Goal: Transaction & Acquisition: Book appointment/travel/reservation

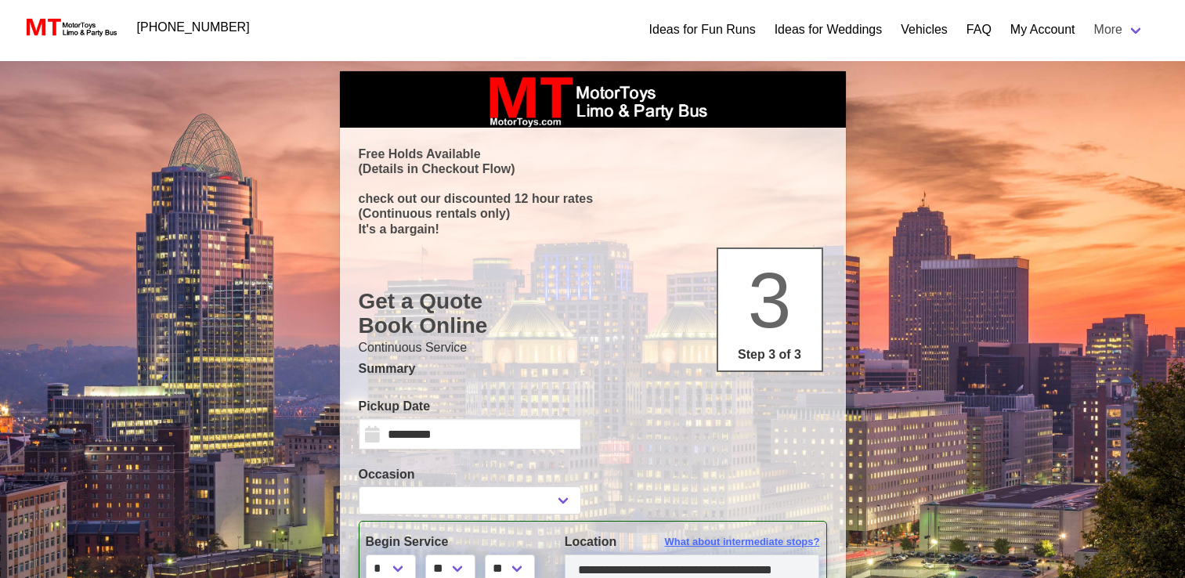
select select "*"
select select "****"
select select
select select "*"
select select "****"
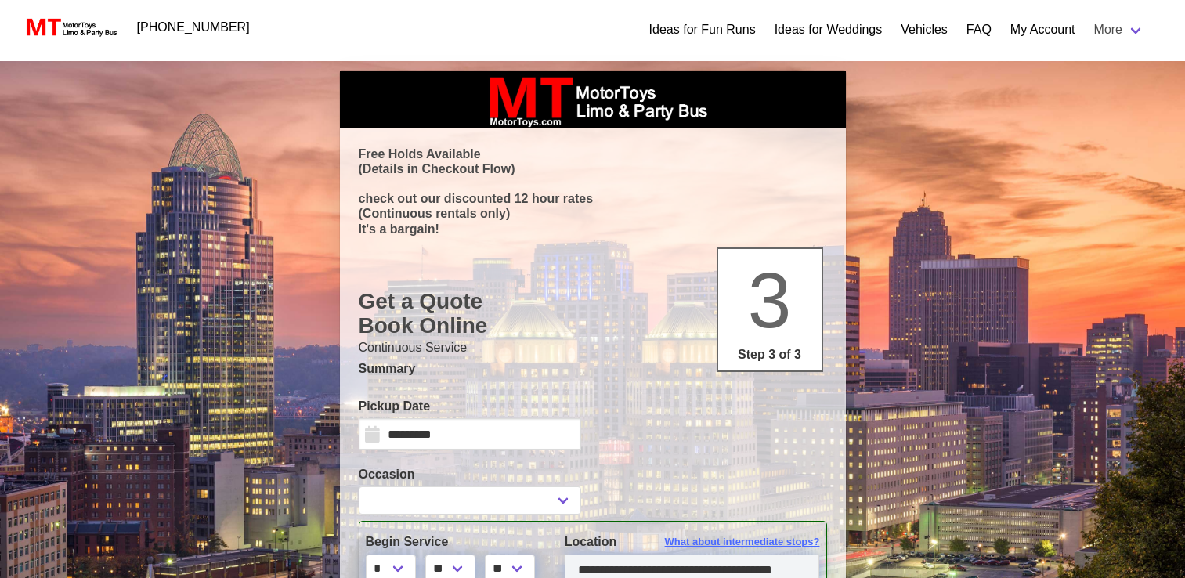
select select "*"
select select "**"
select select "****"
click at [450, 429] on input "*********" at bounding box center [470, 433] width 222 height 31
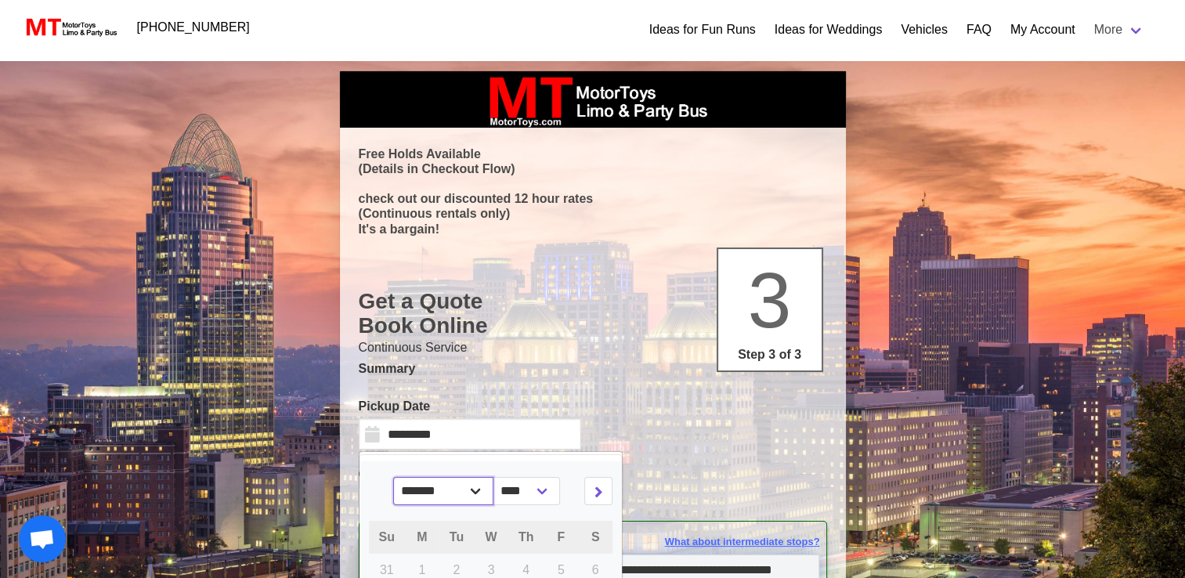
click at [473, 487] on select "******* ******** ***** ***** *** **** **** ****** ********* ******* ******** **…" at bounding box center [443, 491] width 100 height 28
select select "**"
click at [403, 477] on select "******* ******** ***** ***** *** **** **** ****** ********* ******* ******** **…" at bounding box center [443, 491] width 100 height 28
click at [532, 489] on select "**** **** **** ****" at bounding box center [540, 491] width 67 height 28
click at [507, 477] on select "**** **** **** ****" at bounding box center [540, 491] width 67 height 28
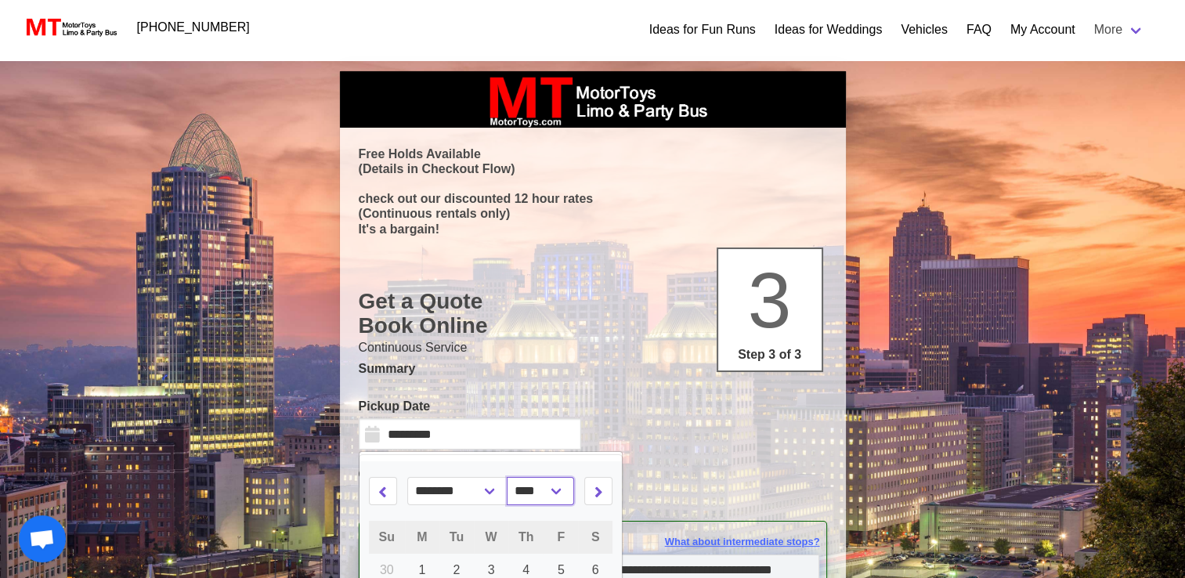
scroll to position [175, 0]
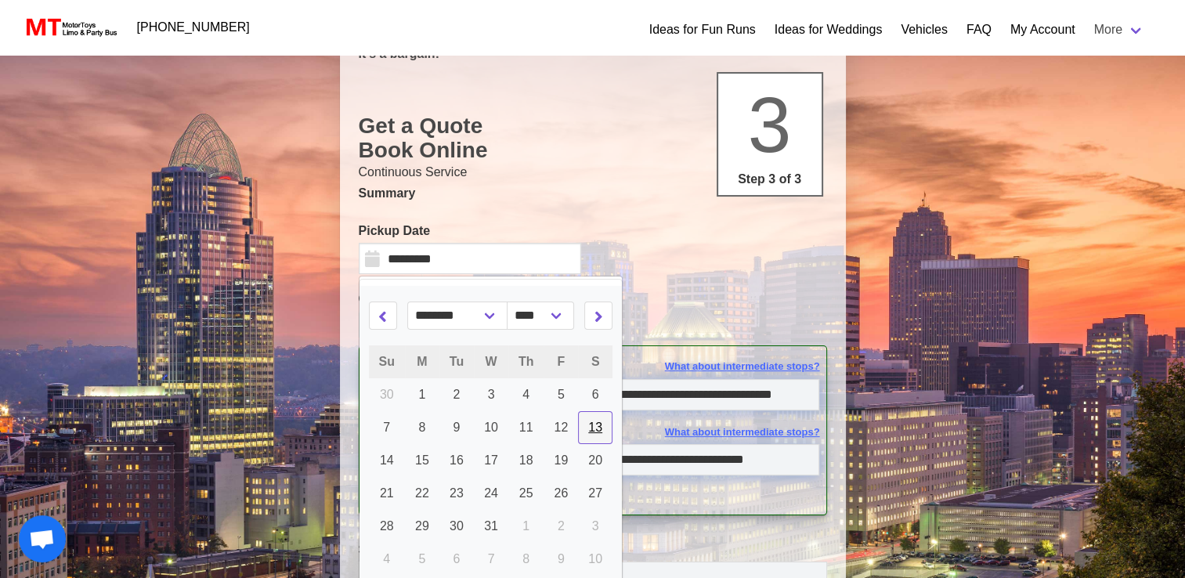
click at [588, 424] on span "13" at bounding box center [595, 427] width 14 height 13
type input "**********"
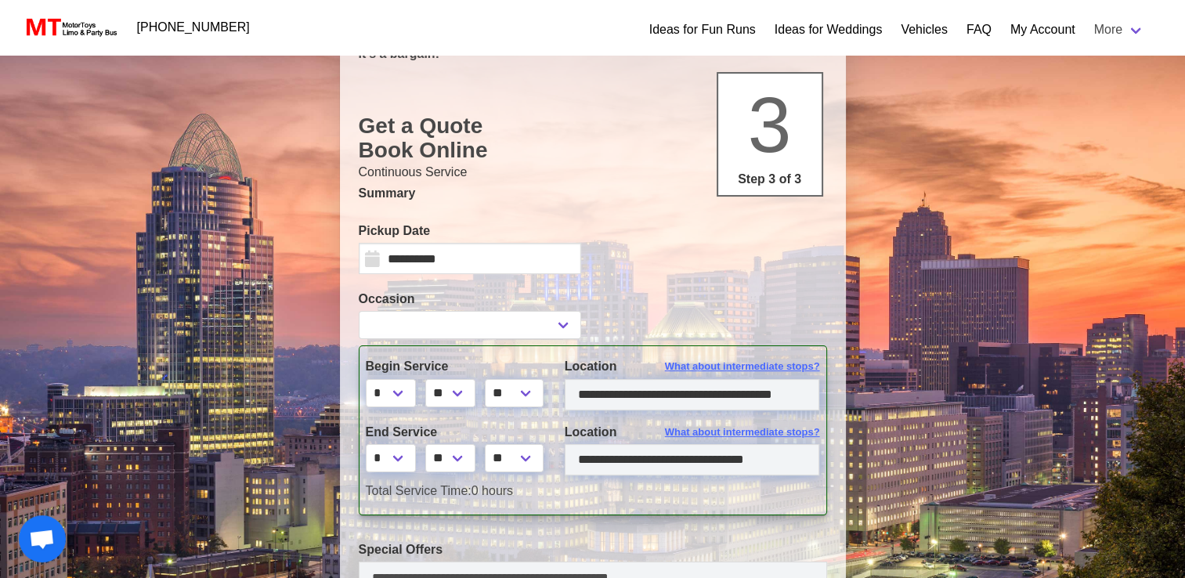
select select
click at [402, 454] on select "* * * * * * * * * ** ** **" at bounding box center [391, 458] width 50 height 28
select select "**"
click at [366, 444] on select "* * * * * * * * * ** ** **" at bounding box center [391, 458] width 50 height 28
click at [617, 491] on div "Total Service Time: 5 hours 30 mins" at bounding box center [593, 491] width 478 height 19
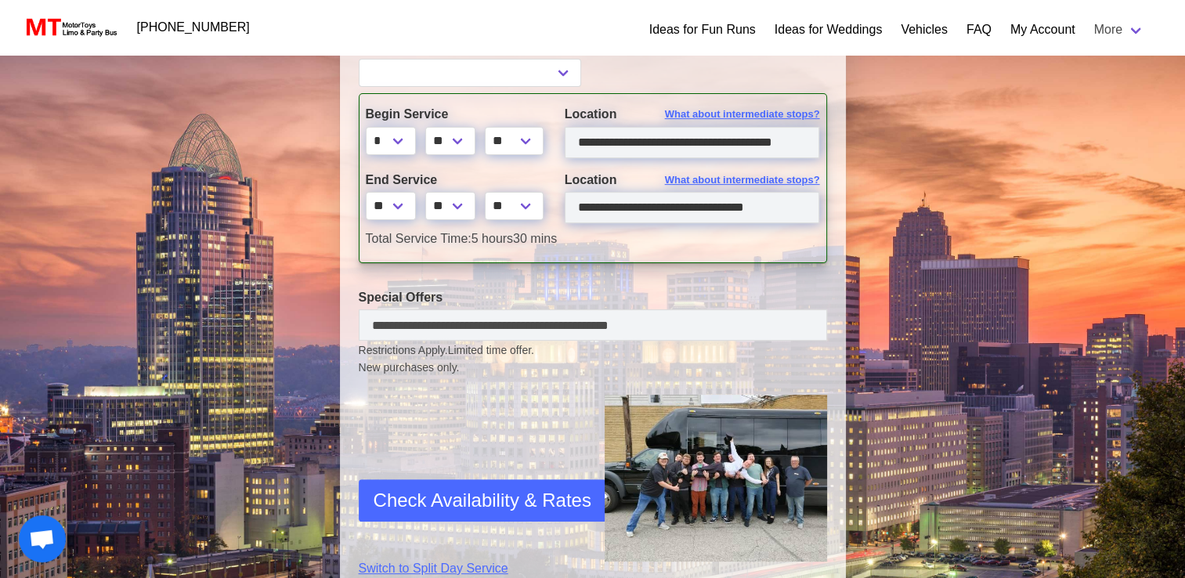
scroll to position [429, 0]
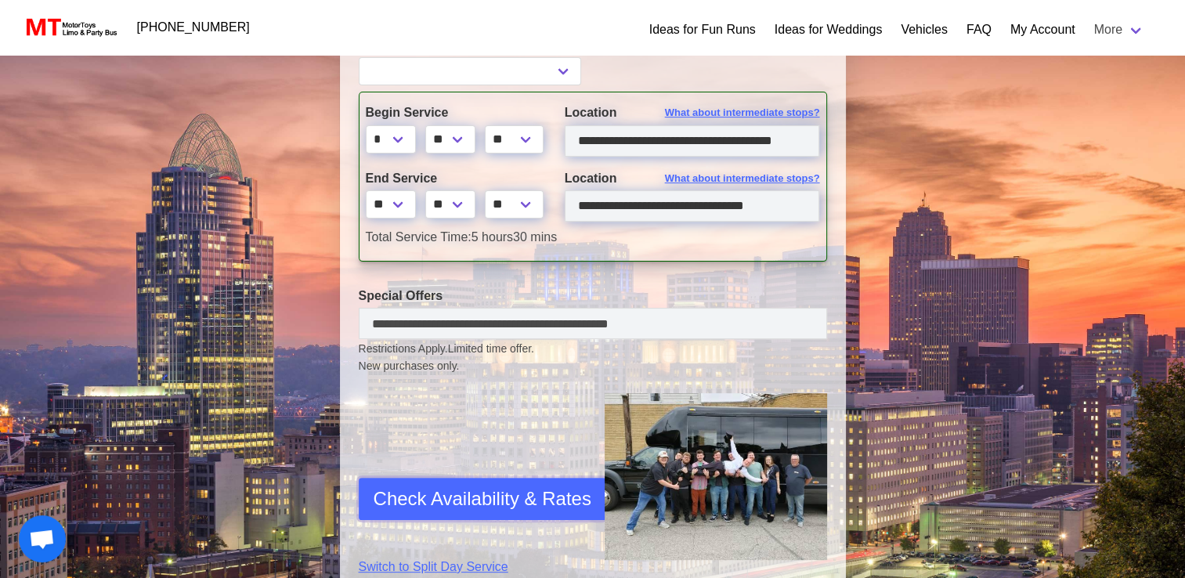
click at [435, 496] on span "Check Availability & Rates" at bounding box center [483, 499] width 218 height 28
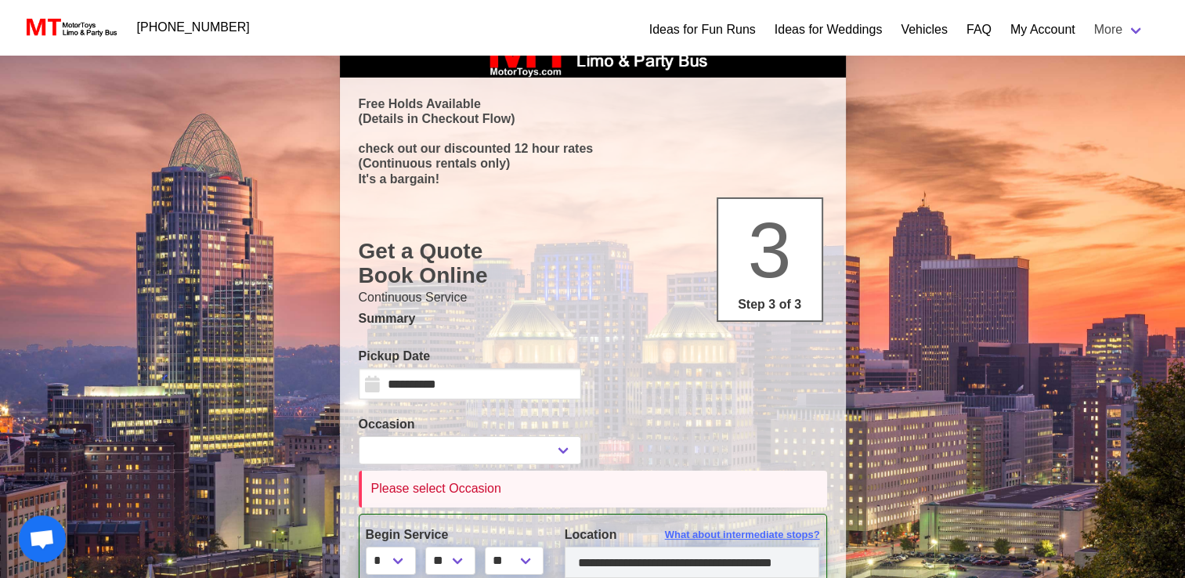
scroll to position [0, 0]
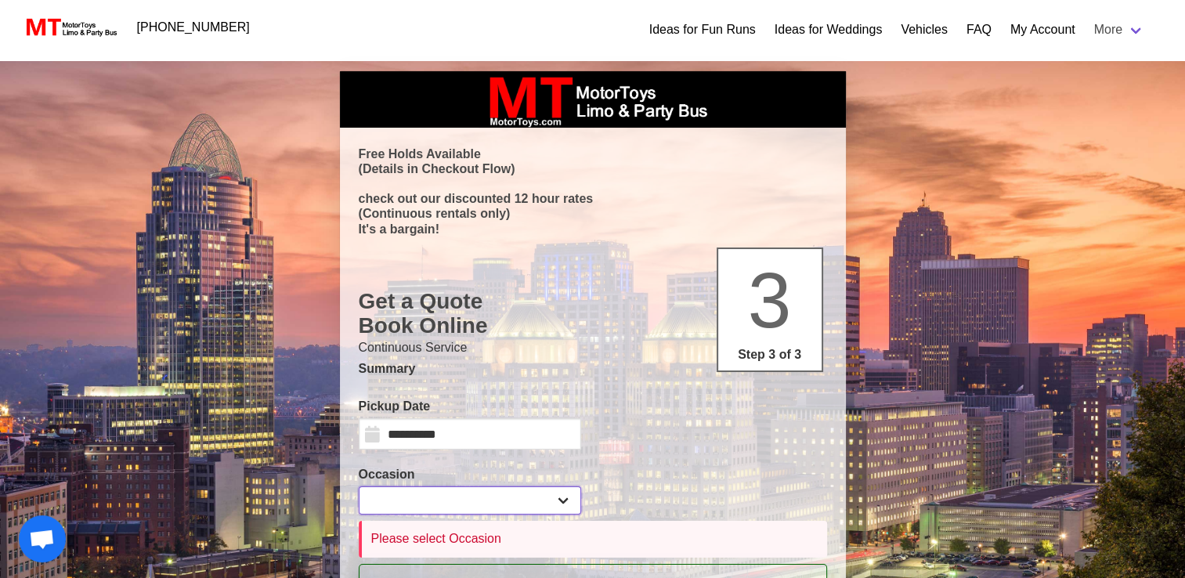
click at [476, 496] on select "**********" at bounding box center [470, 500] width 222 height 28
select select "***"
click at [359, 486] on select "**********" at bounding box center [470, 500] width 222 height 28
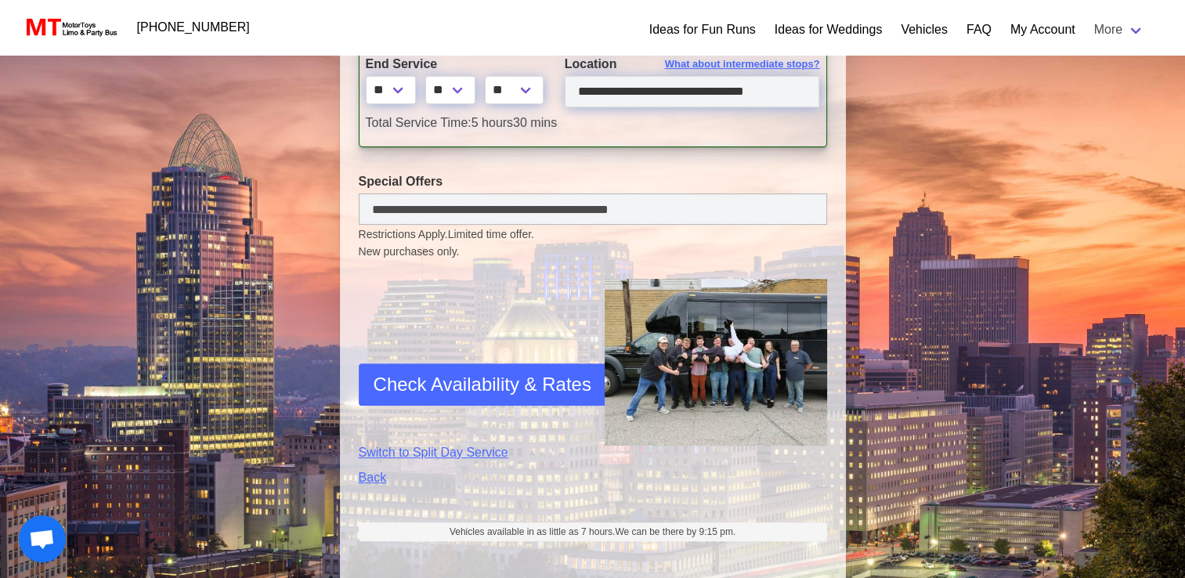
scroll to position [544, 0]
click at [485, 378] on span "Check Availability & Rates" at bounding box center [483, 384] width 218 height 28
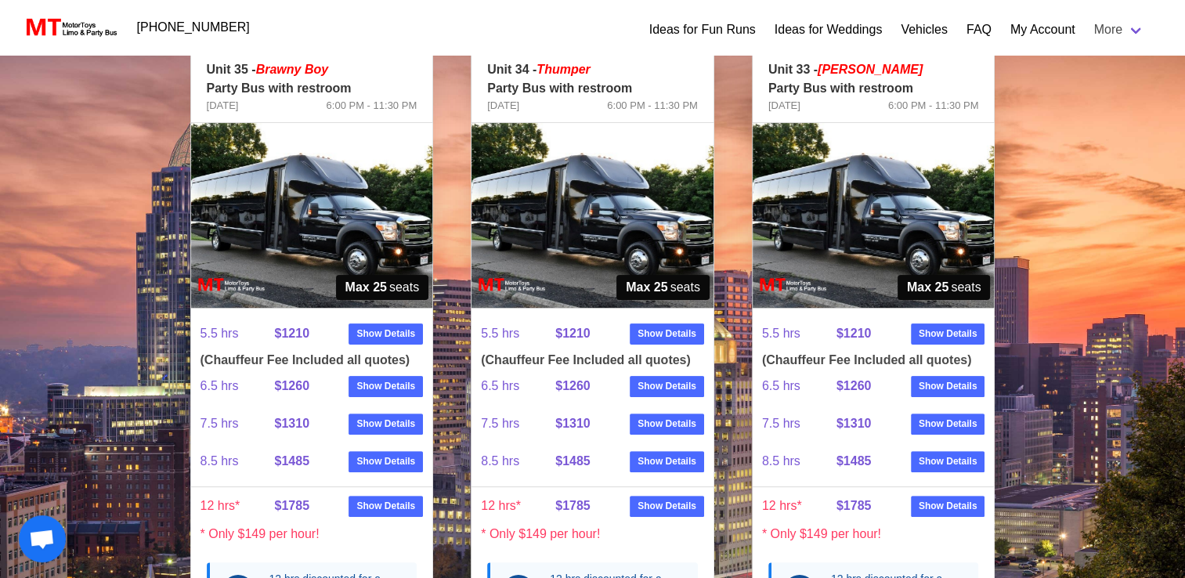
scroll to position [341, 0]
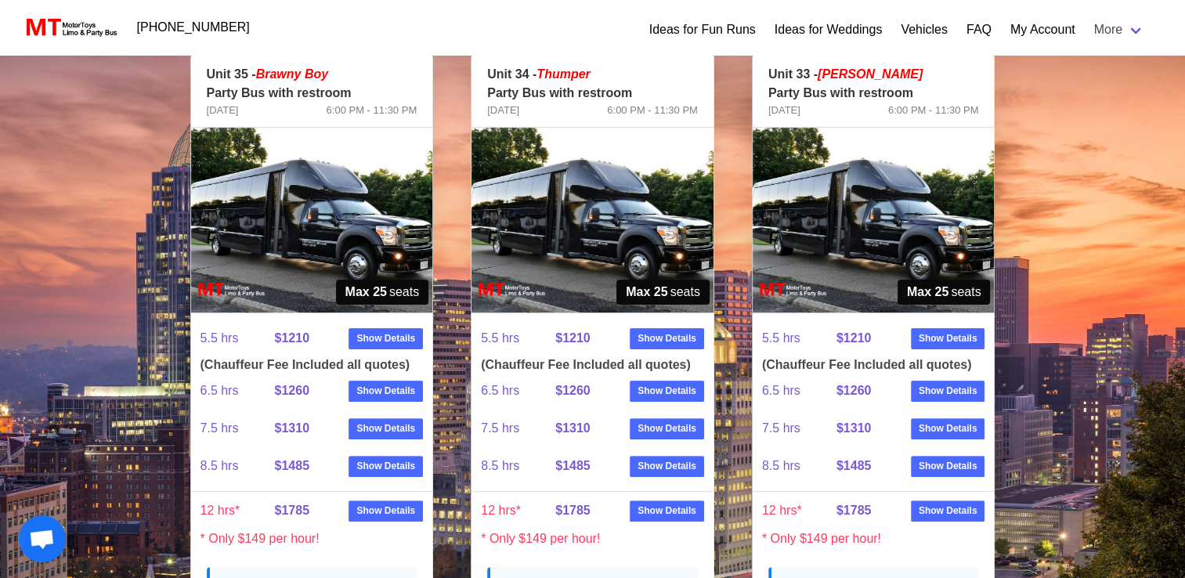
click at [379, 217] on img at bounding box center [312, 220] width 242 height 185
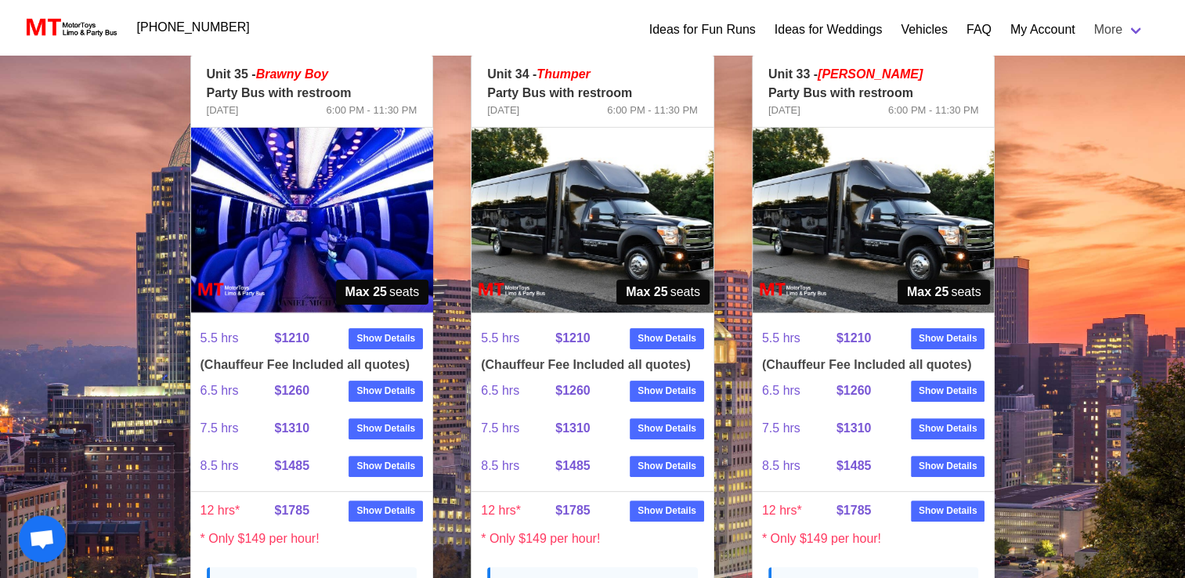
click at [617, 210] on img at bounding box center [592, 220] width 242 height 185
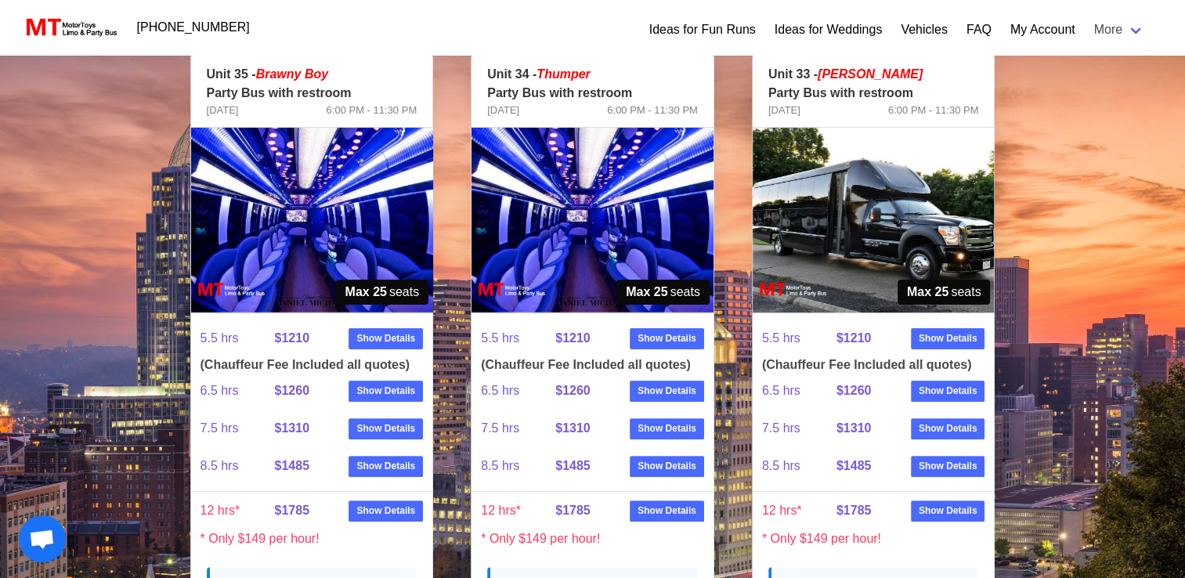
click at [840, 190] on img at bounding box center [874, 220] width 242 height 185
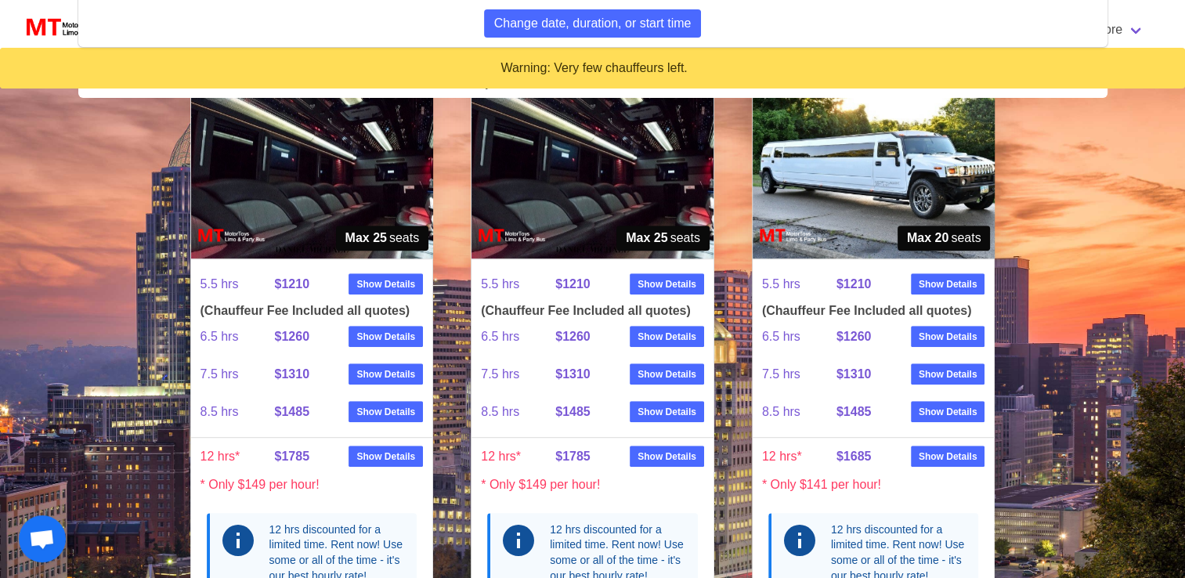
scroll to position [1016, 0]
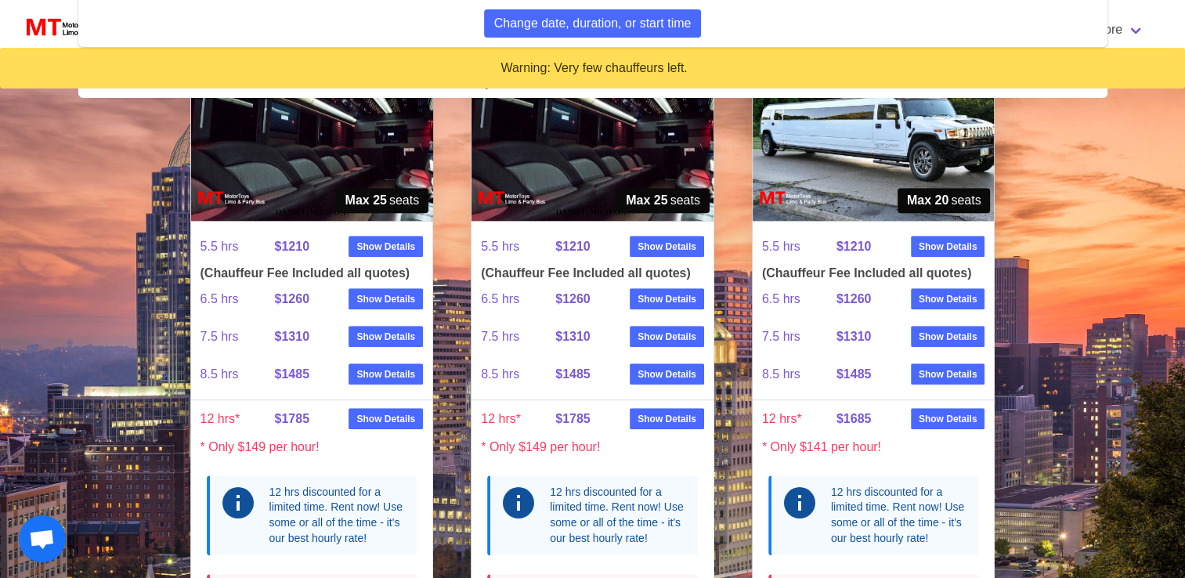
click at [847, 173] on img at bounding box center [874, 128] width 242 height 185
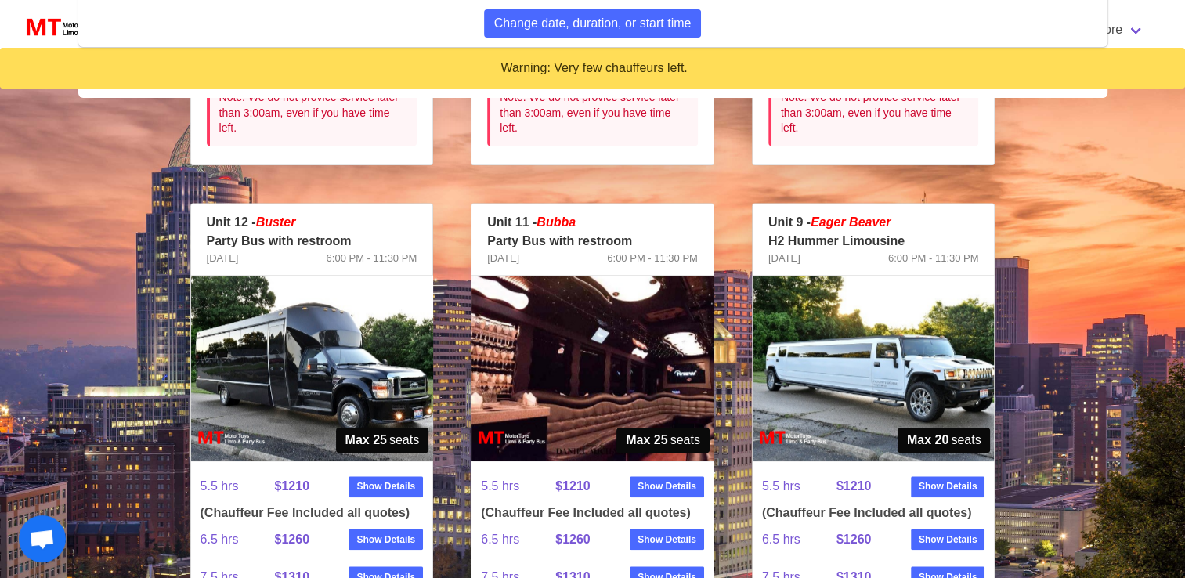
scroll to position [1511, 0]
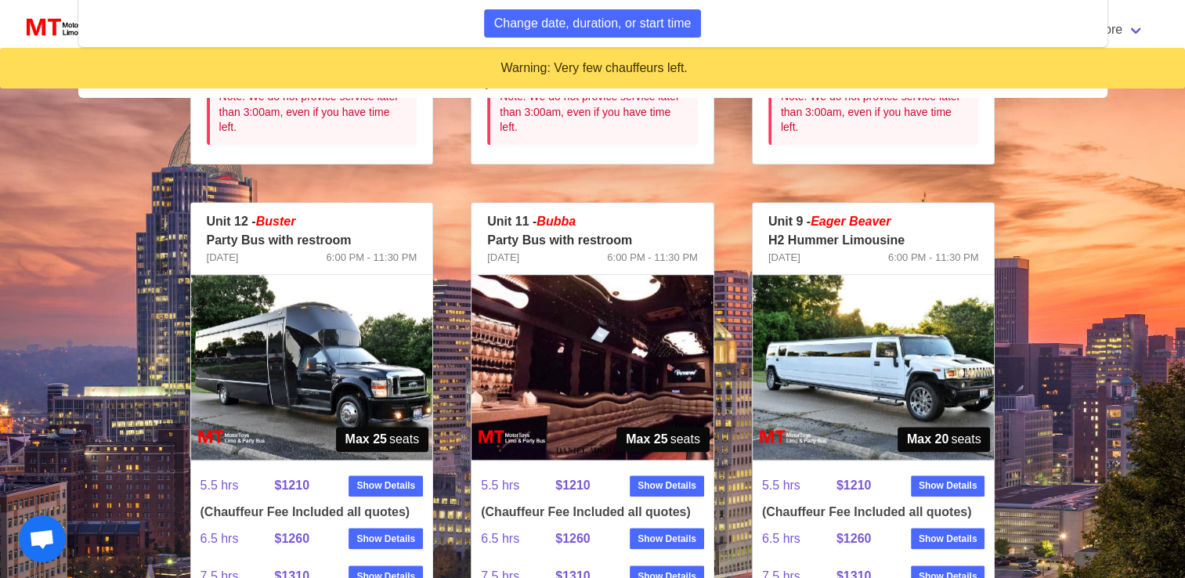
click at [376, 383] on img at bounding box center [312, 367] width 242 height 185
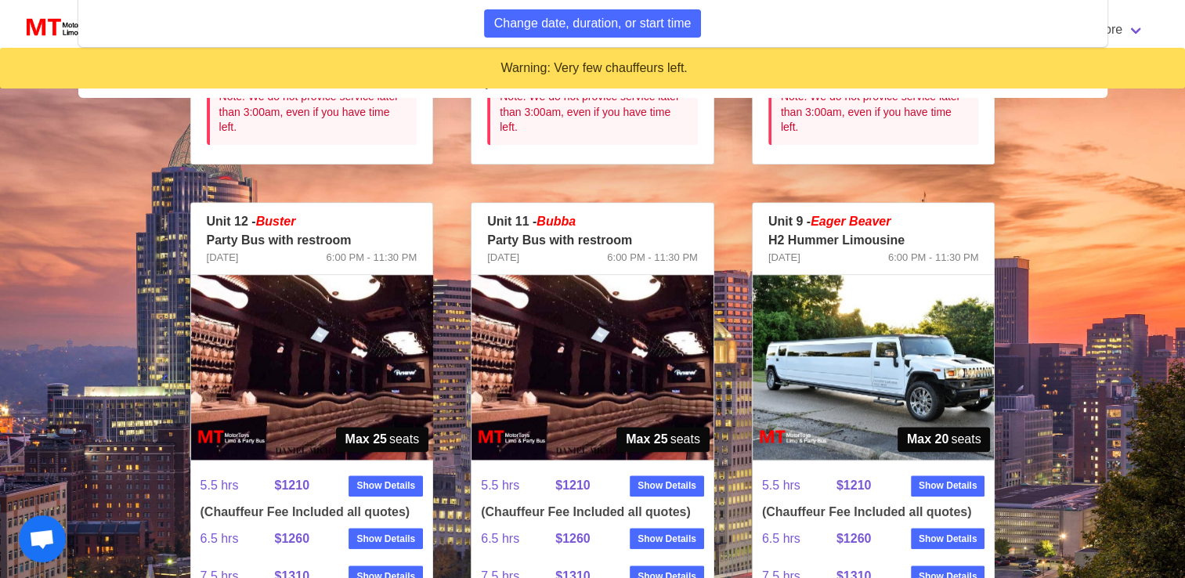
click at [645, 366] on img at bounding box center [592, 367] width 242 height 185
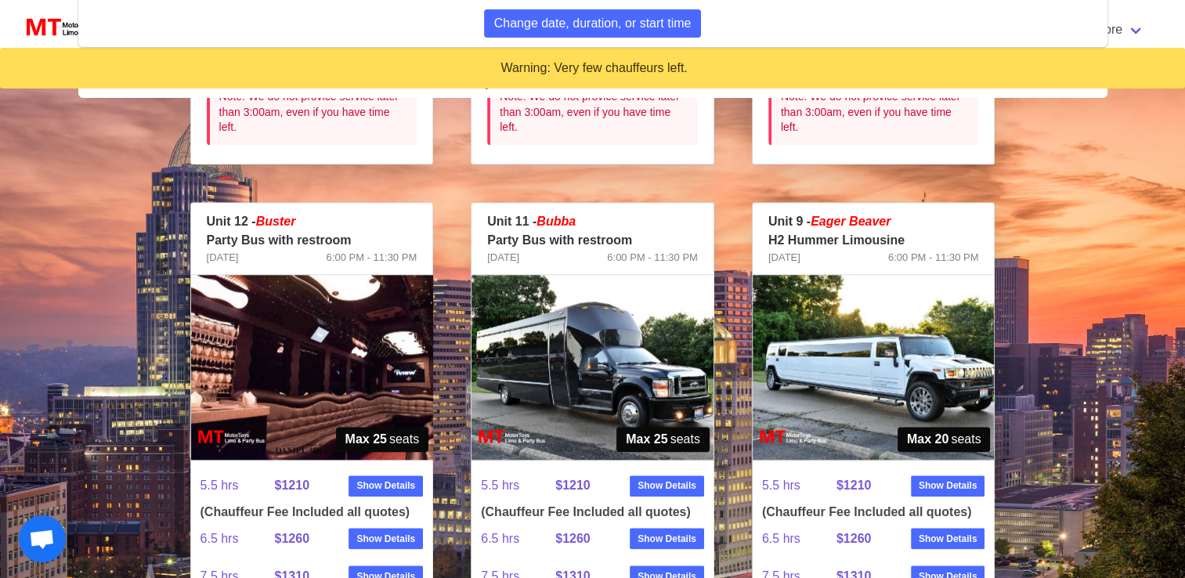
click at [676, 366] on img at bounding box center [592, 367] width 242 height 185
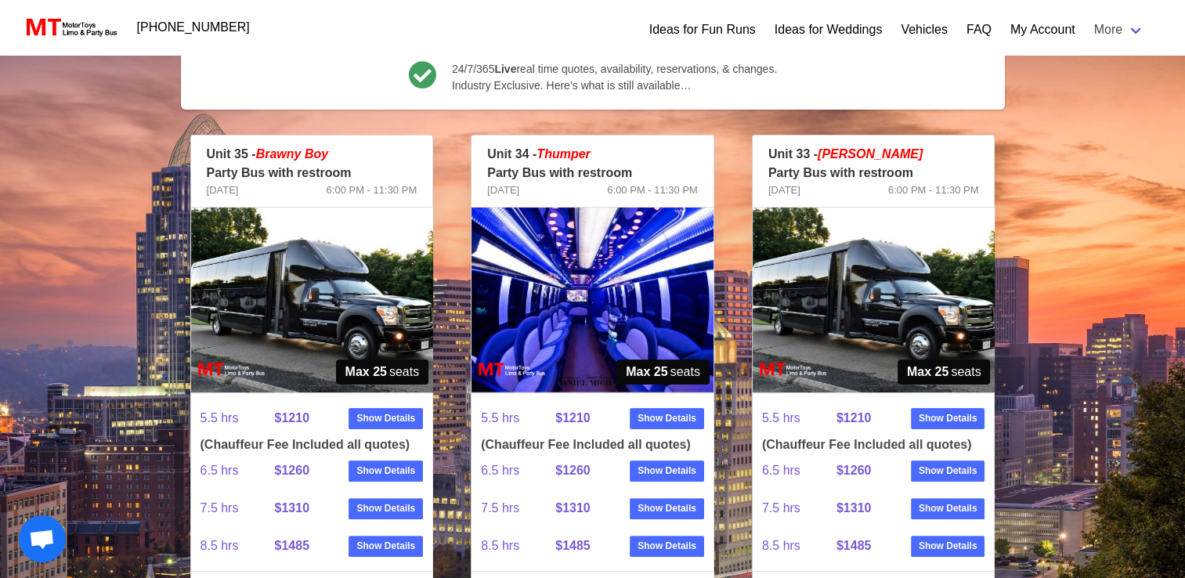
scroll to position [266, 0]
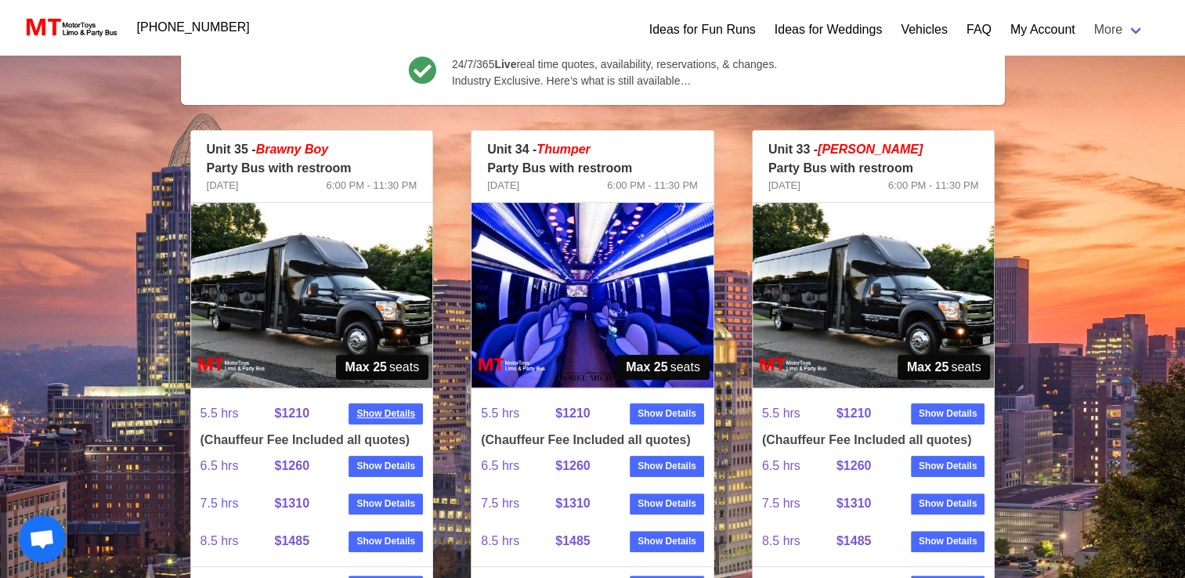
click at [370, 416] on strong "Show Details" at bounding box center [385, 413] width 59 height 14
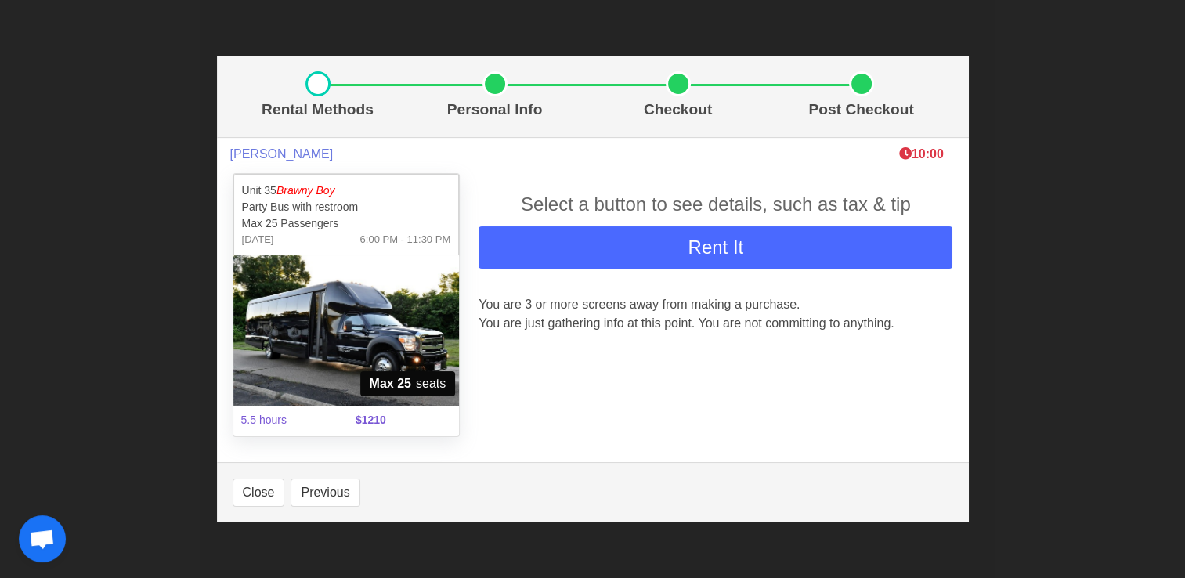
scroll to position [219, 0]
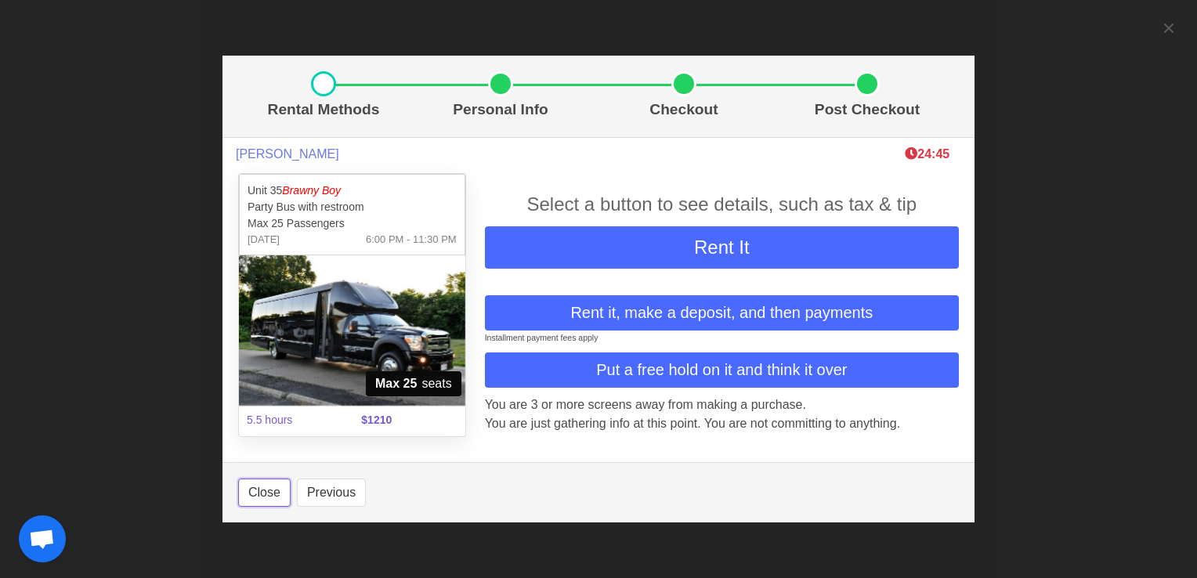
click at [262, 487] on button "Close" at bounding box center [264, 492] width 52 height 28
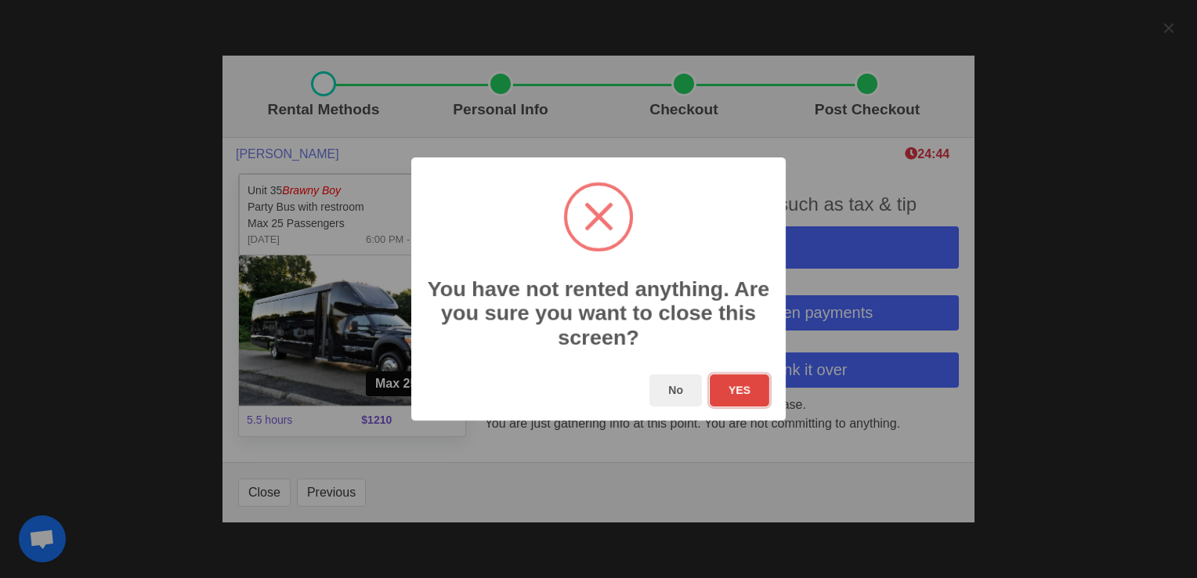
click at [736, 393] on button "YES" at bounding box center [739, 390] width 60 height 32
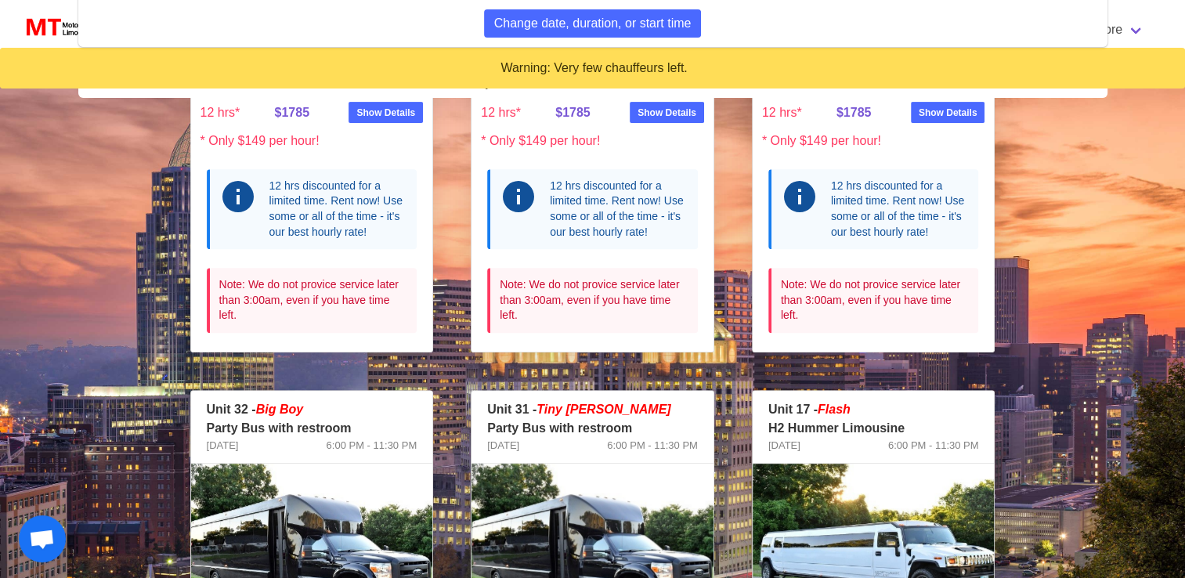
scroll to position [780, 0]
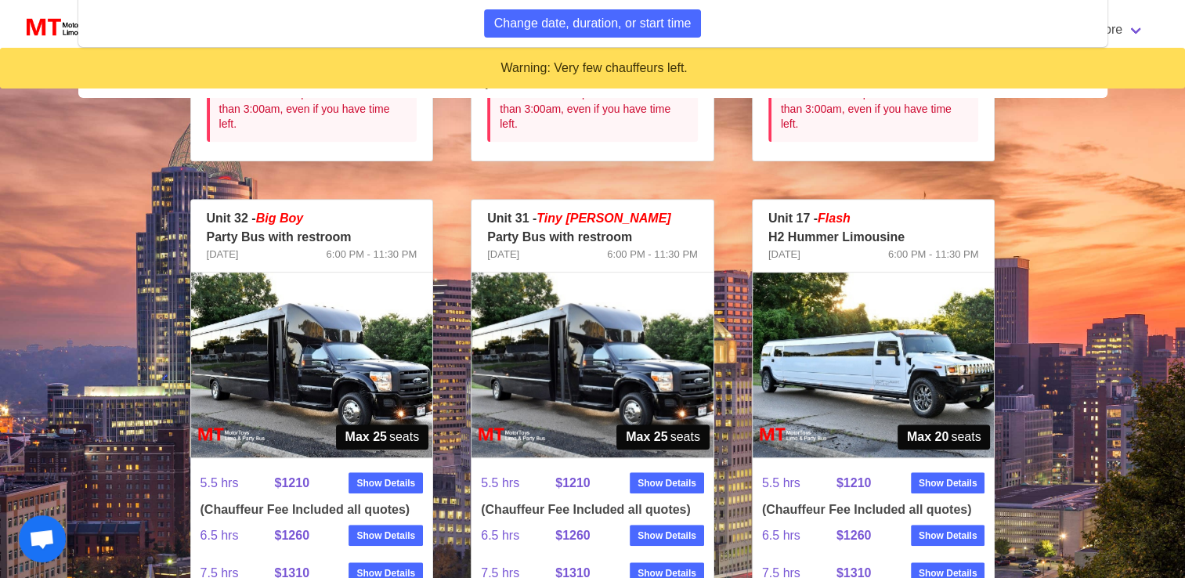
click at [276, 399] on img at bounding box center [312, 365] width 242 height 185
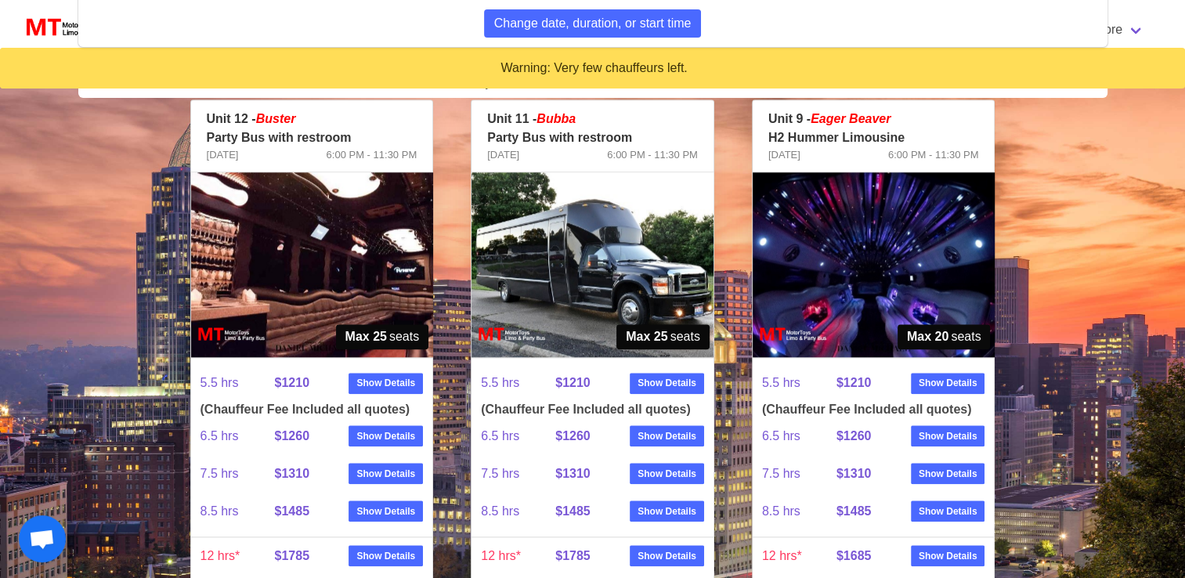
scroll to position [1613, 0]
click at [352, 278] on img at bounding box center [312, 264] width 242 height 185
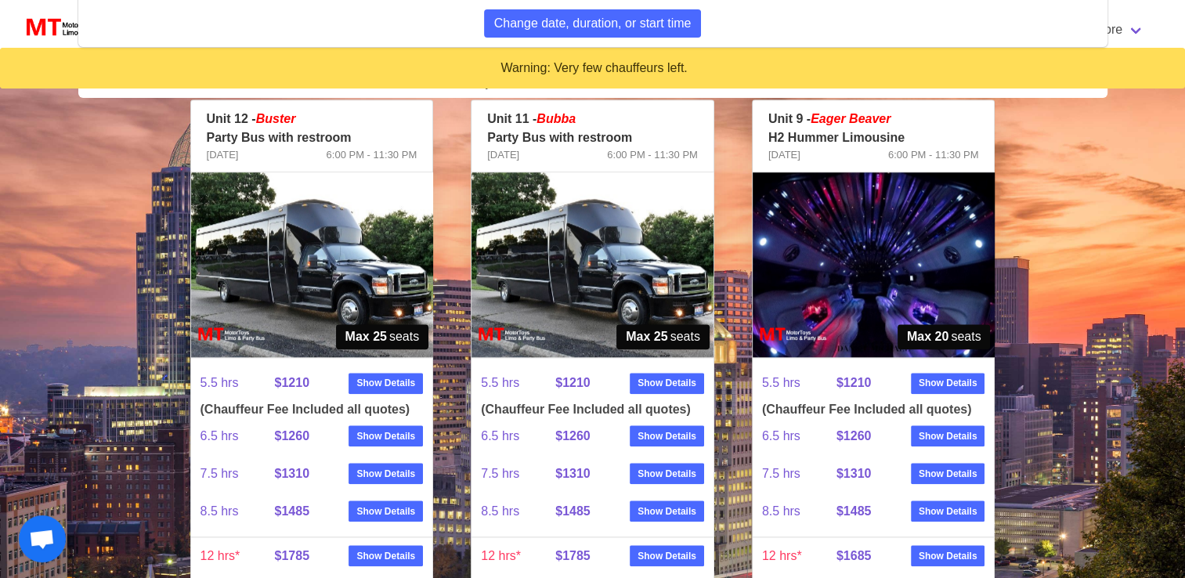
click at [352, 278] on img at bounding box center [312, 264] width 242 height 185
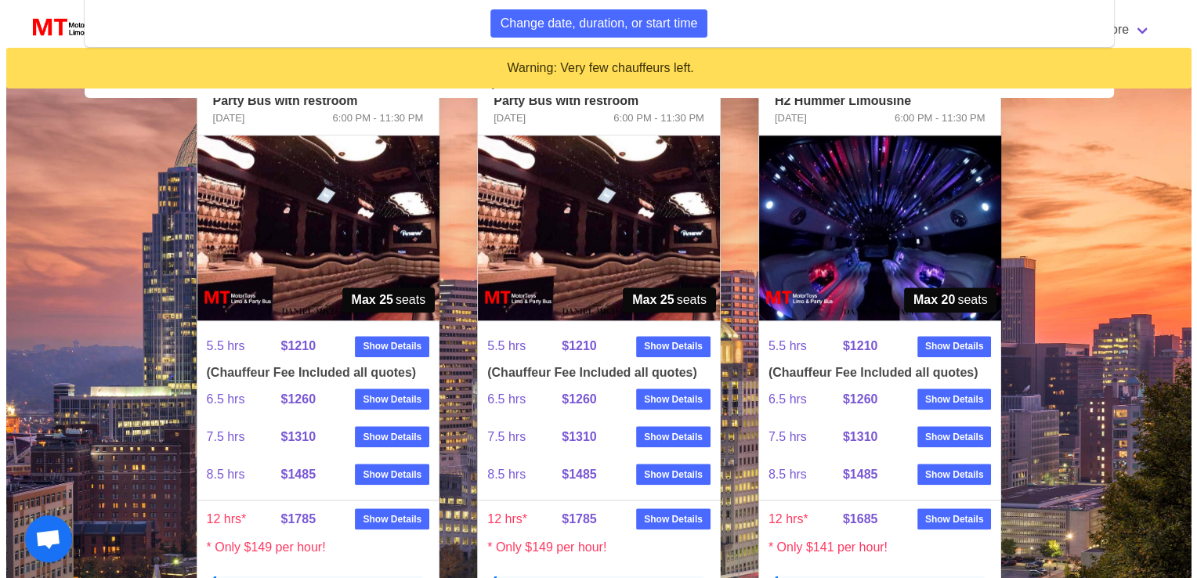
scroll to position [1665, 0]
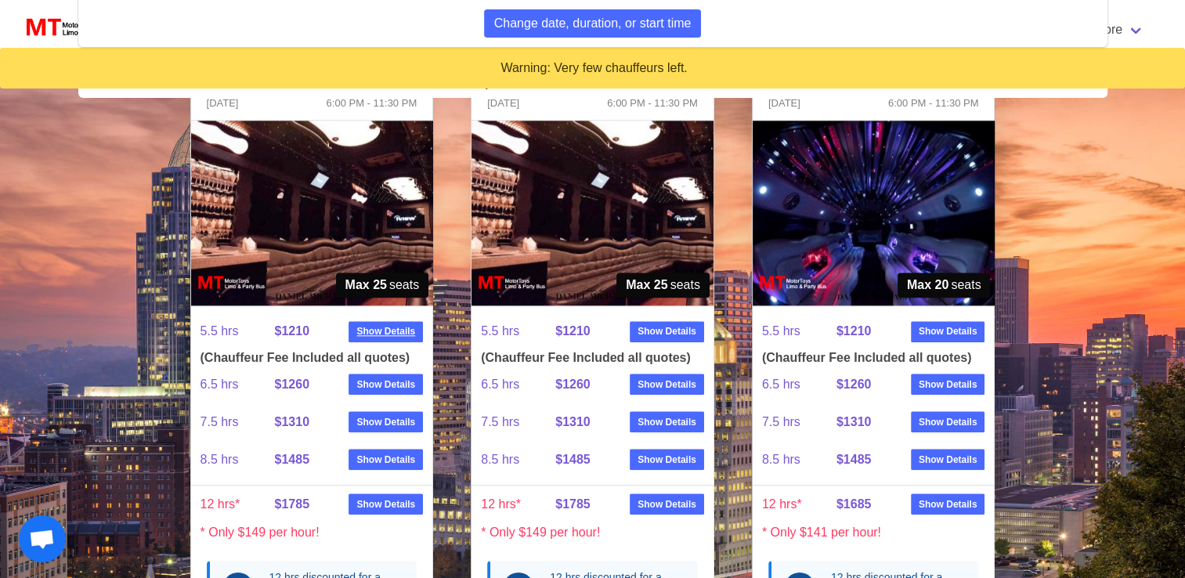
click at [370, 327] on strong "Show Details" at bounding box center [385, 331] width 59 height 14
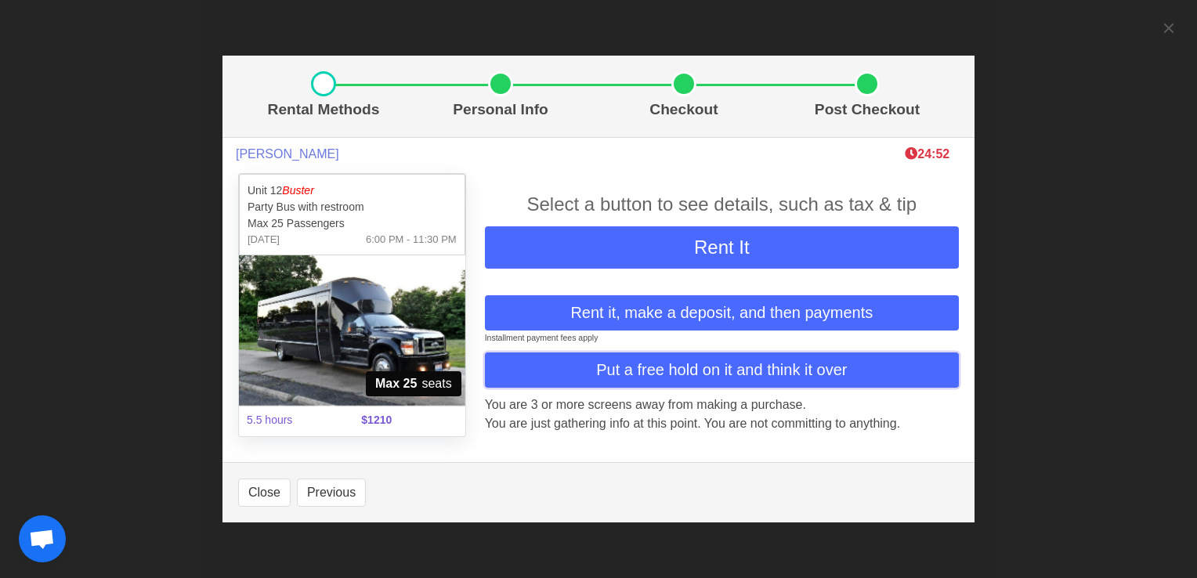
click at [576, 381] on button "Put a free hold on it and think it over" at bounding box center [722, 369] width 474 height 35
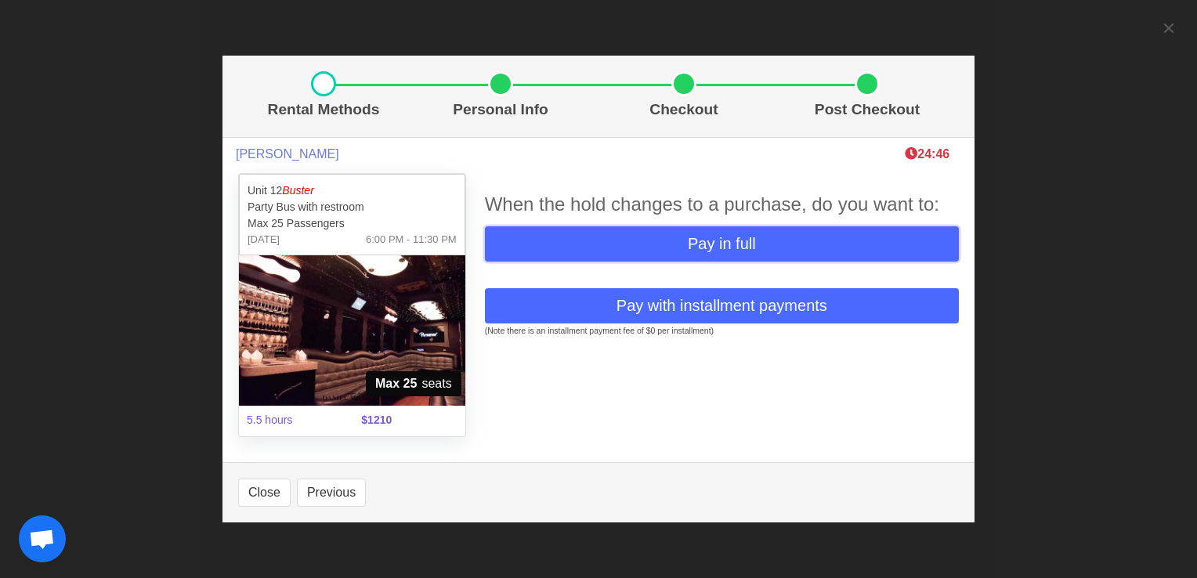
click at [717, 249] on span "Pay in full" at bounding box center [722, 243] width 68 height 23
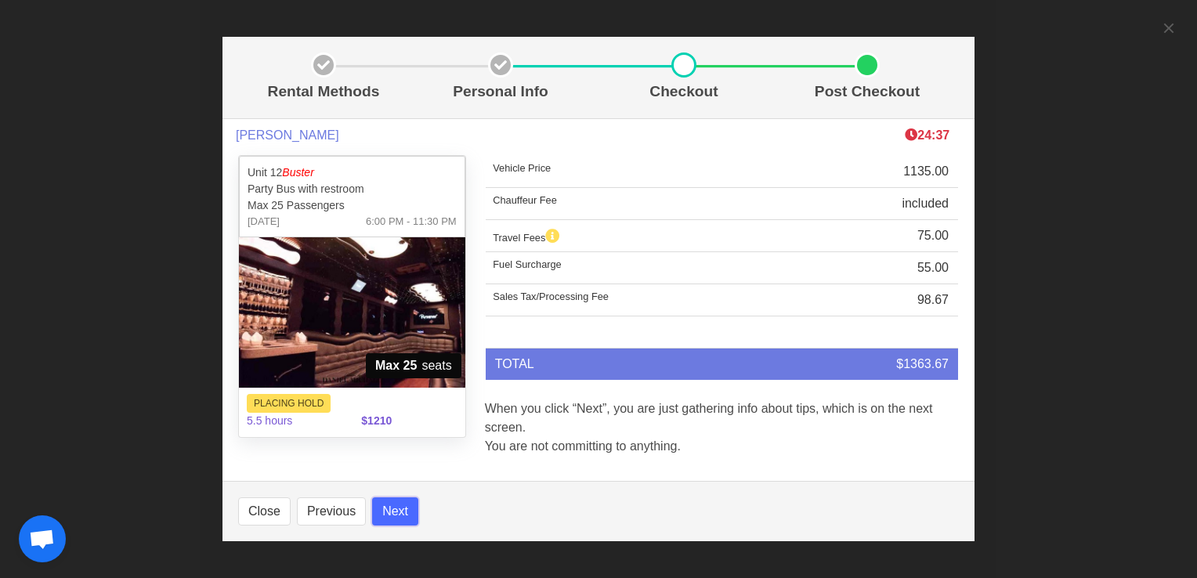
click at [390, 508] on button "Next" at bounding box center [395, 511] width 46 height 28
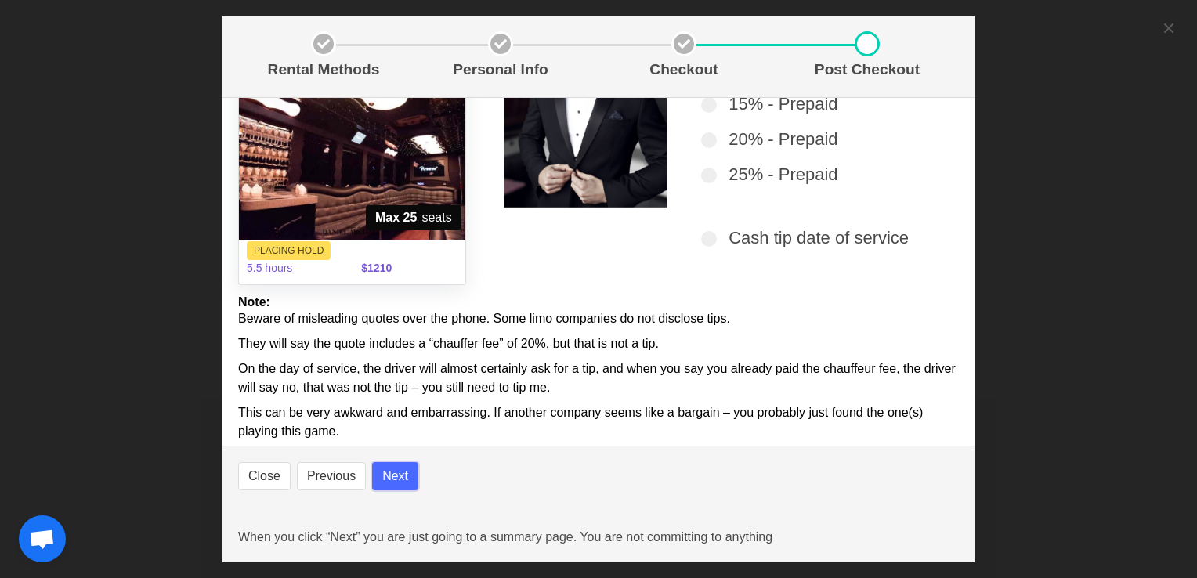
scroll to position [131, 0]
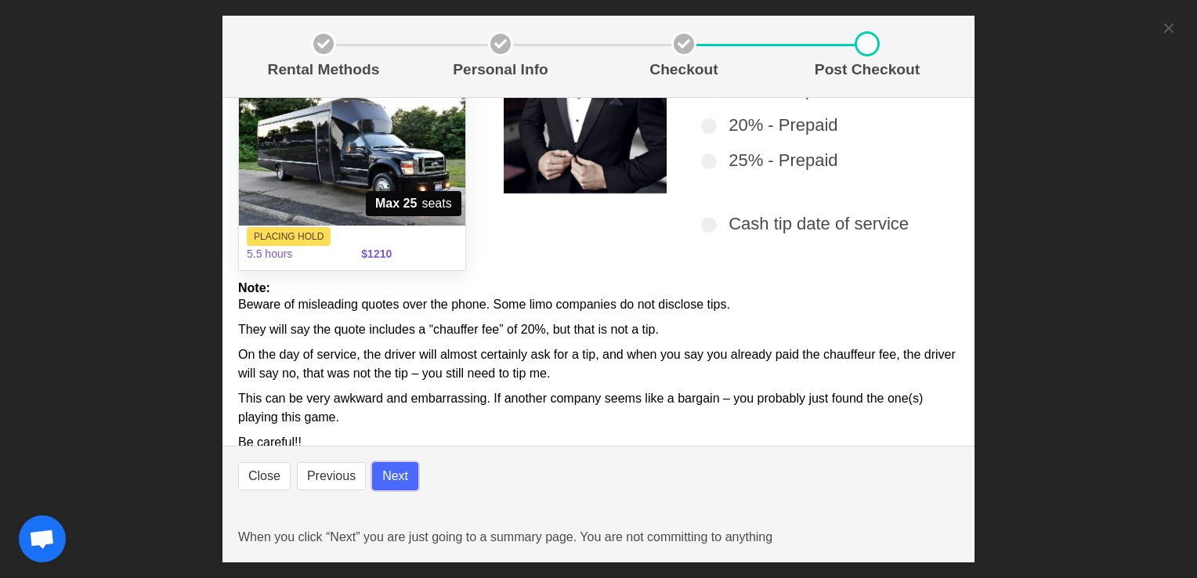
select select
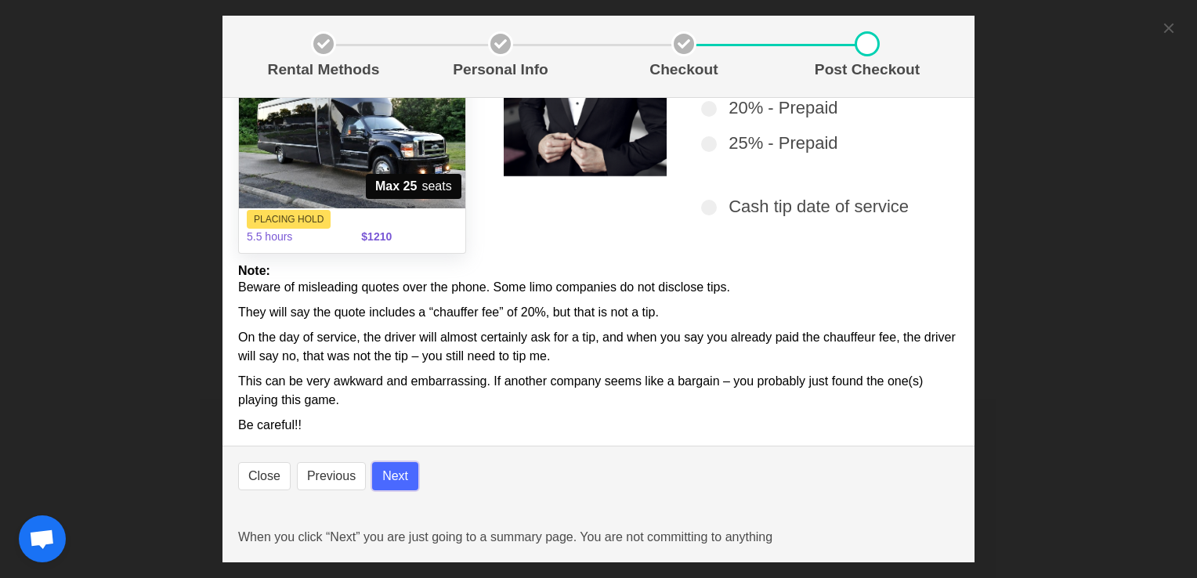
scroll to position [168, 0]
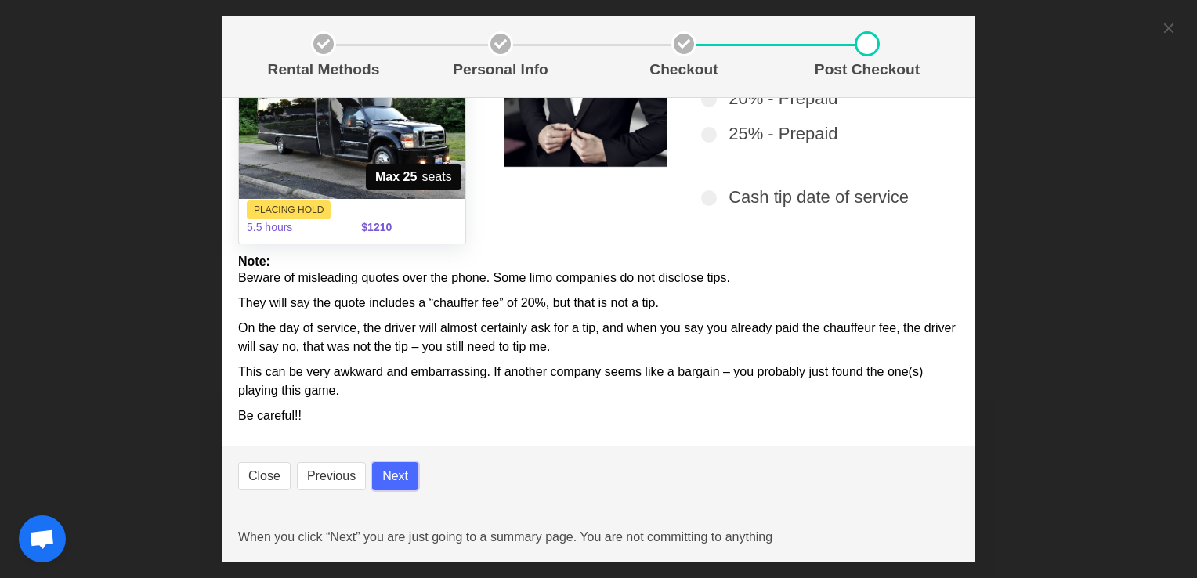
select select
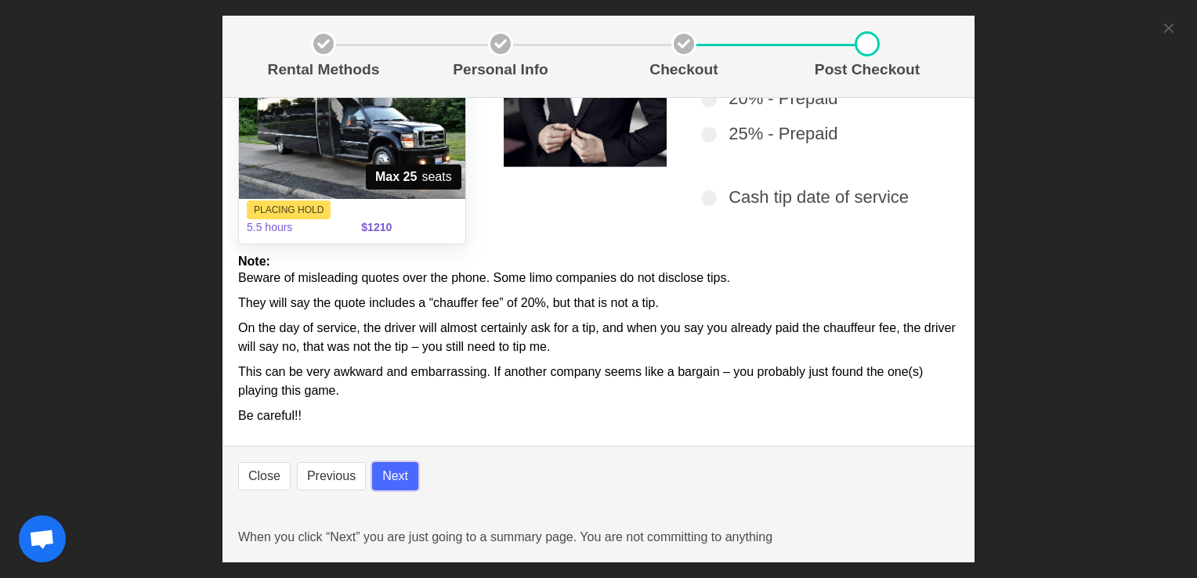
select select
click at [392, 474] on button "Next" at bounding box center [395, 476] width 46 height 28
select select
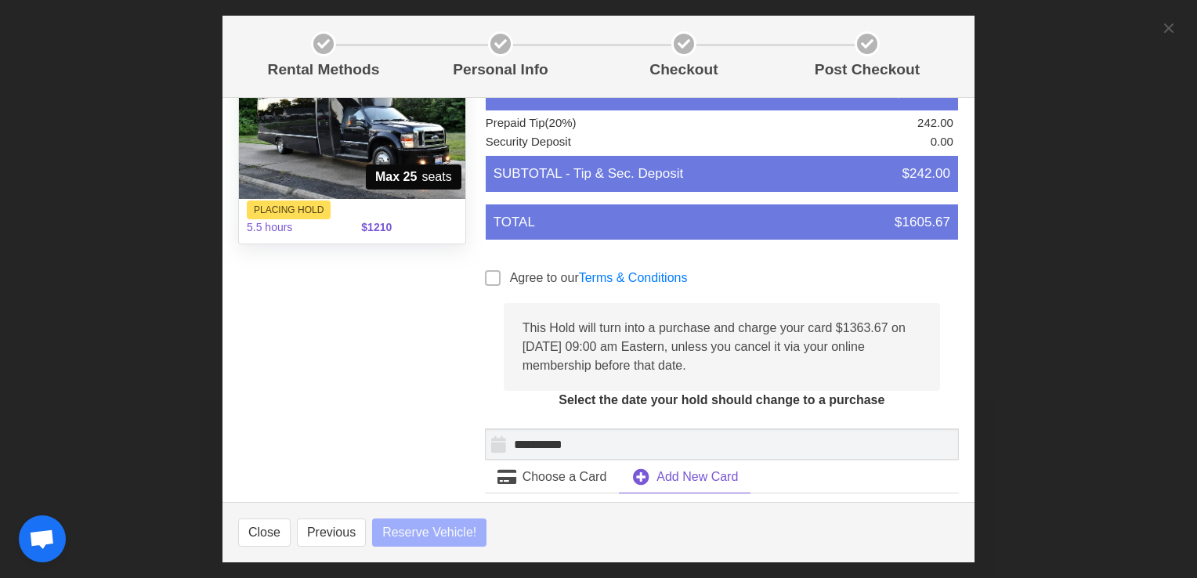
select select
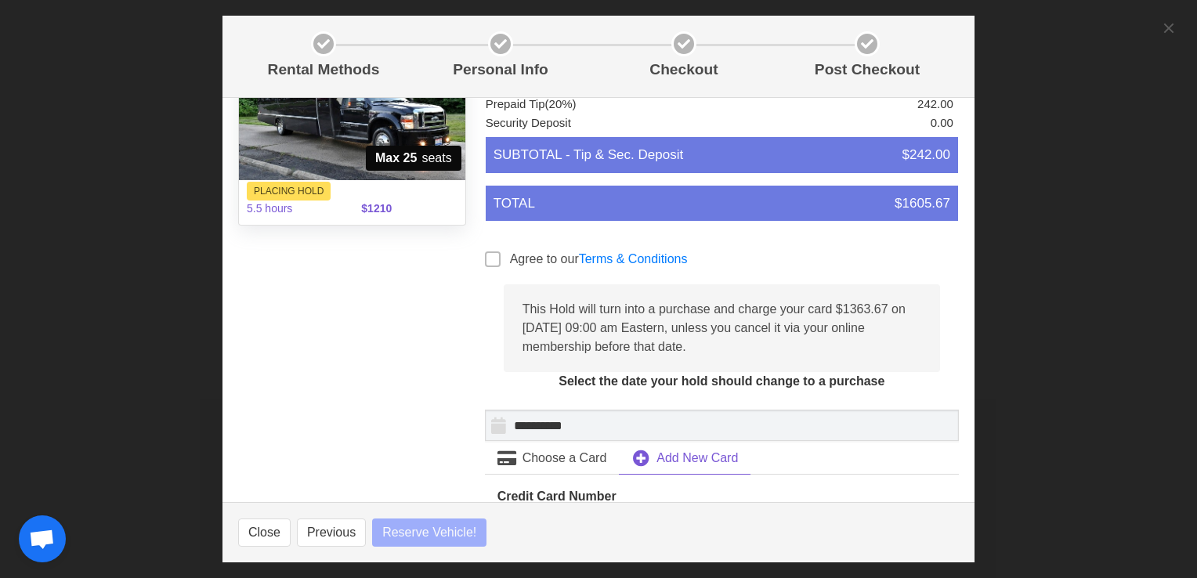
select select
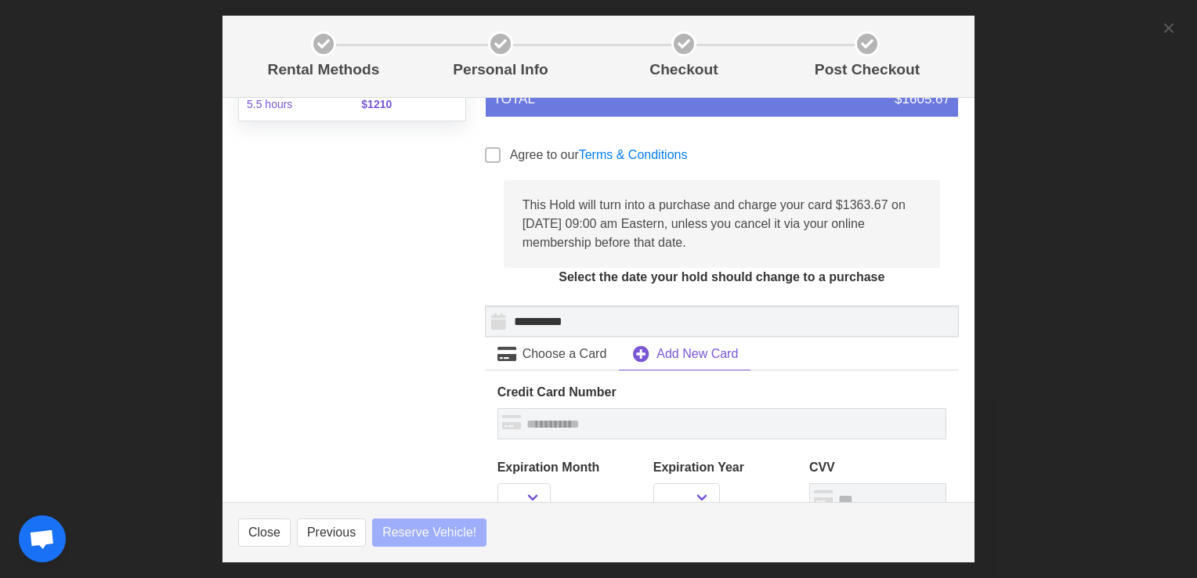
select select
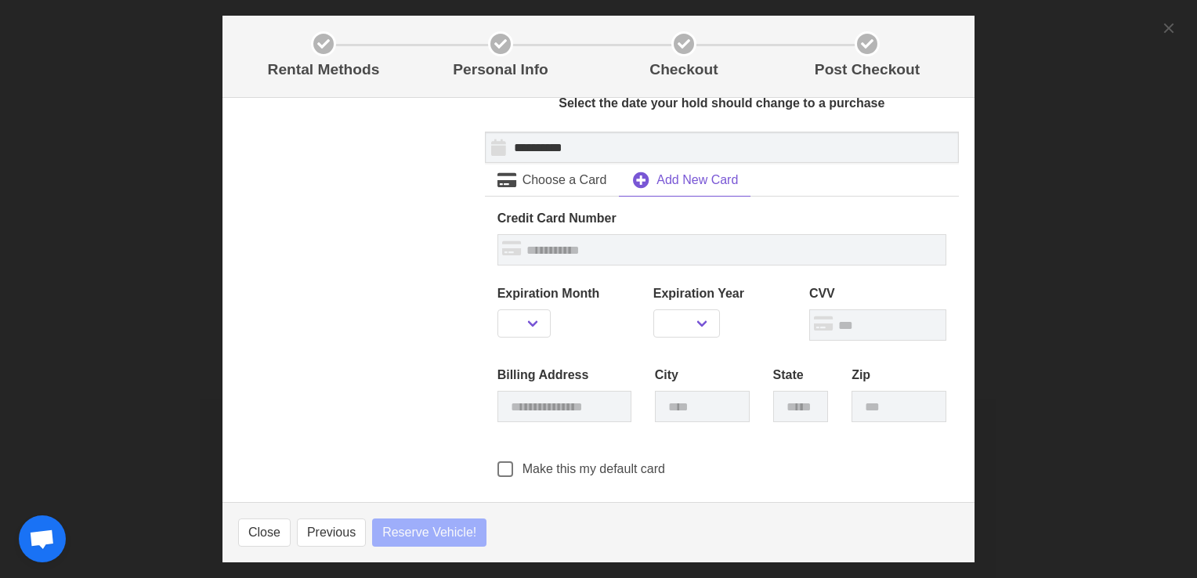
select select
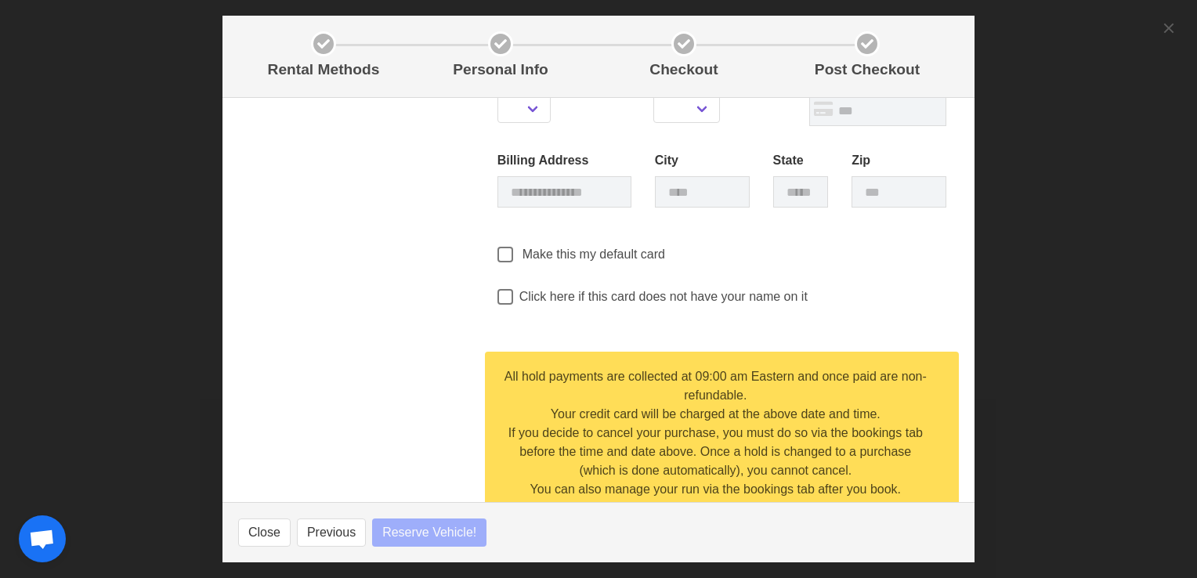
select select
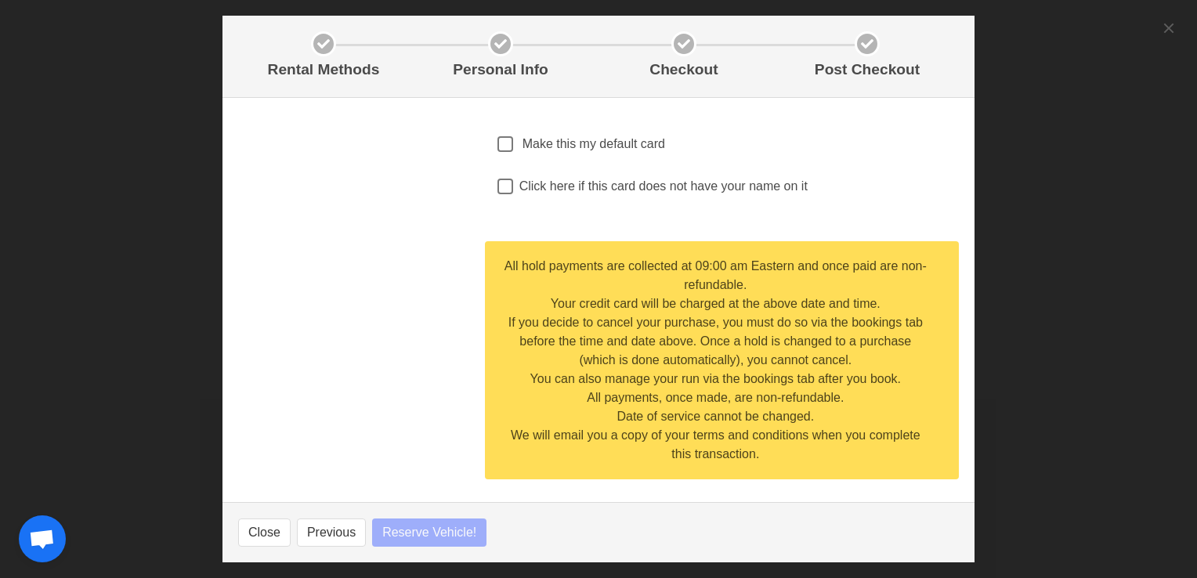
select select
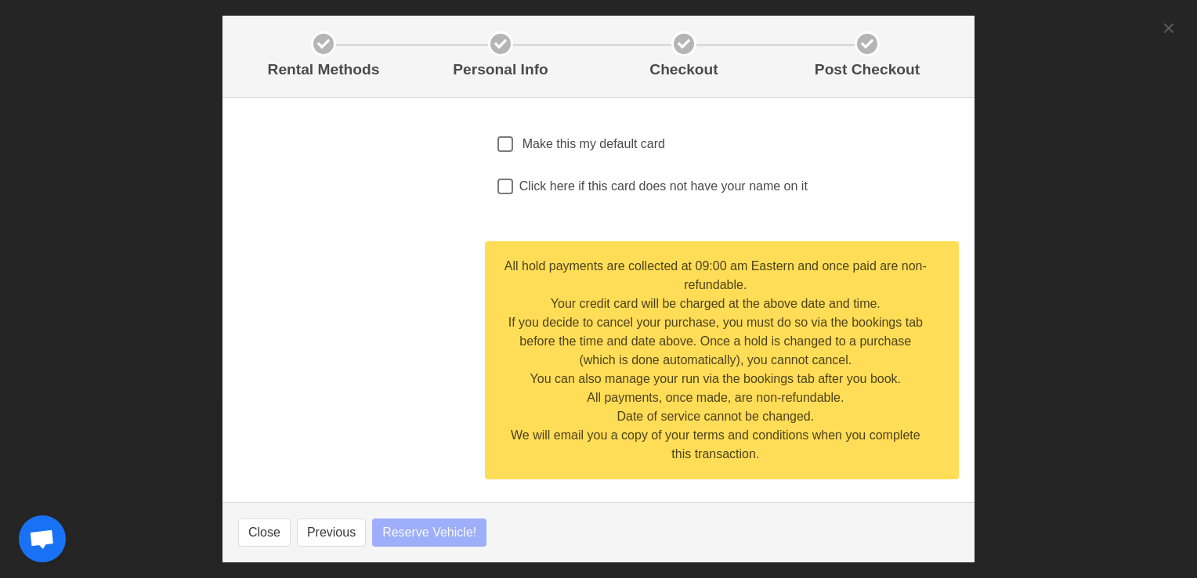
select select
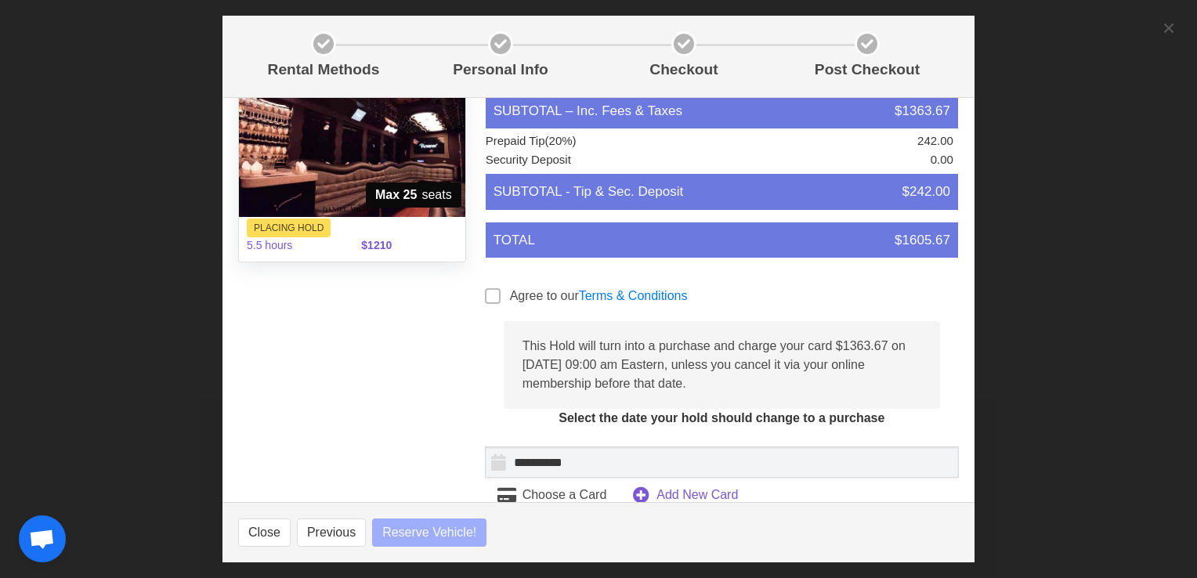
scroll to position [0, 0]
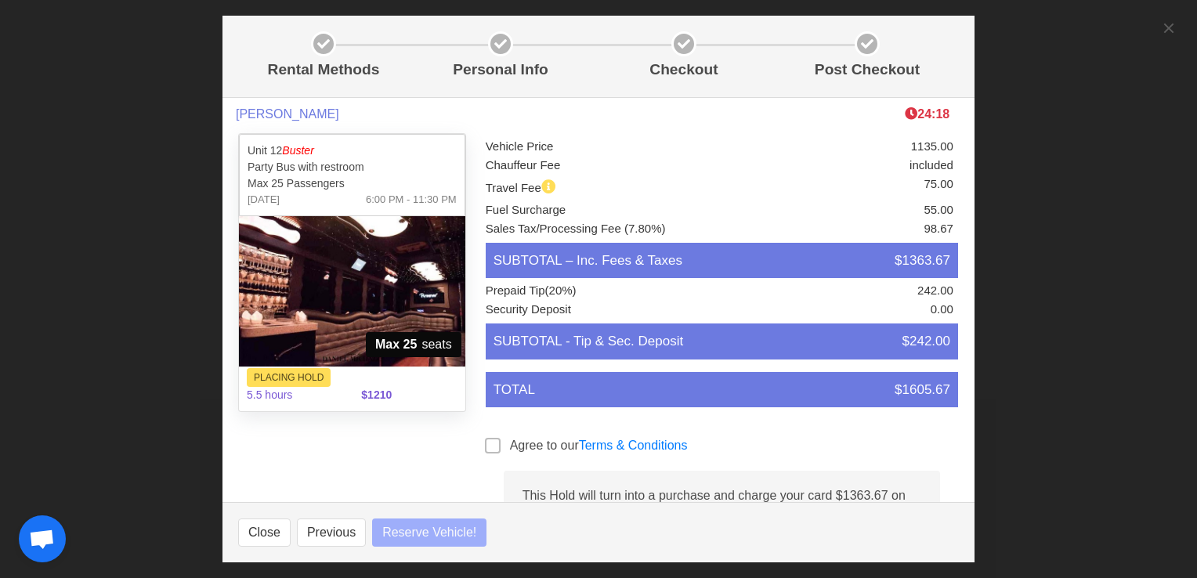
select select
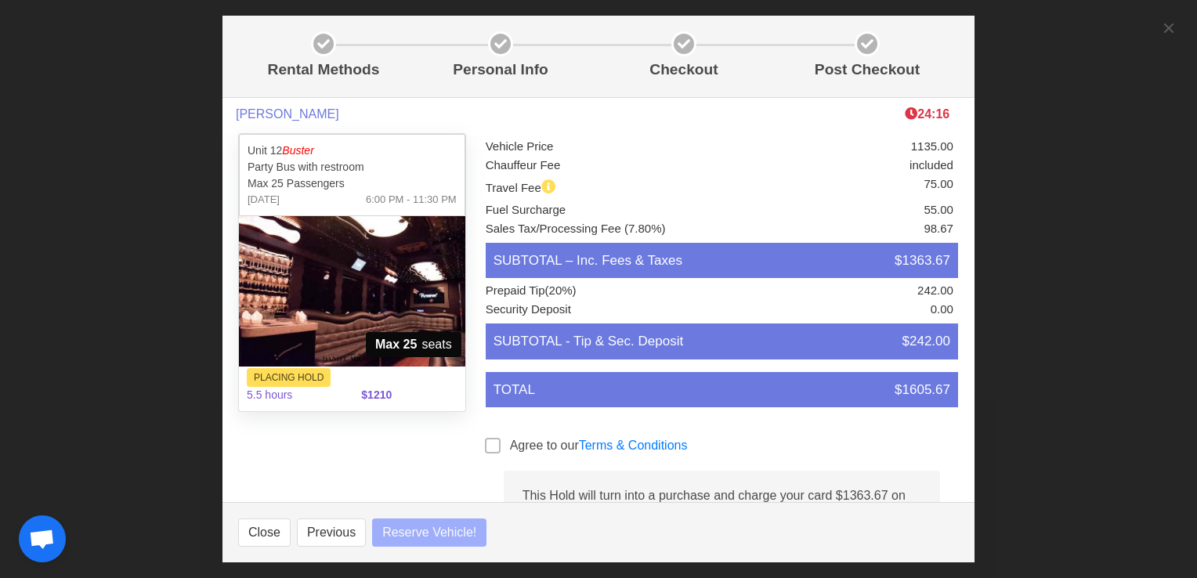
select select
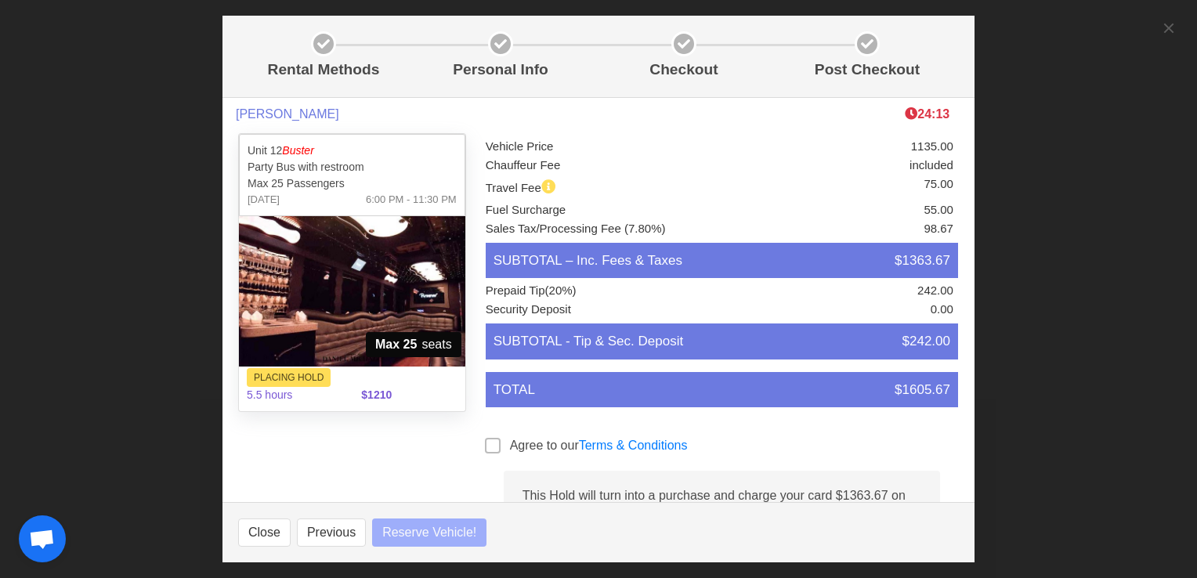
select select
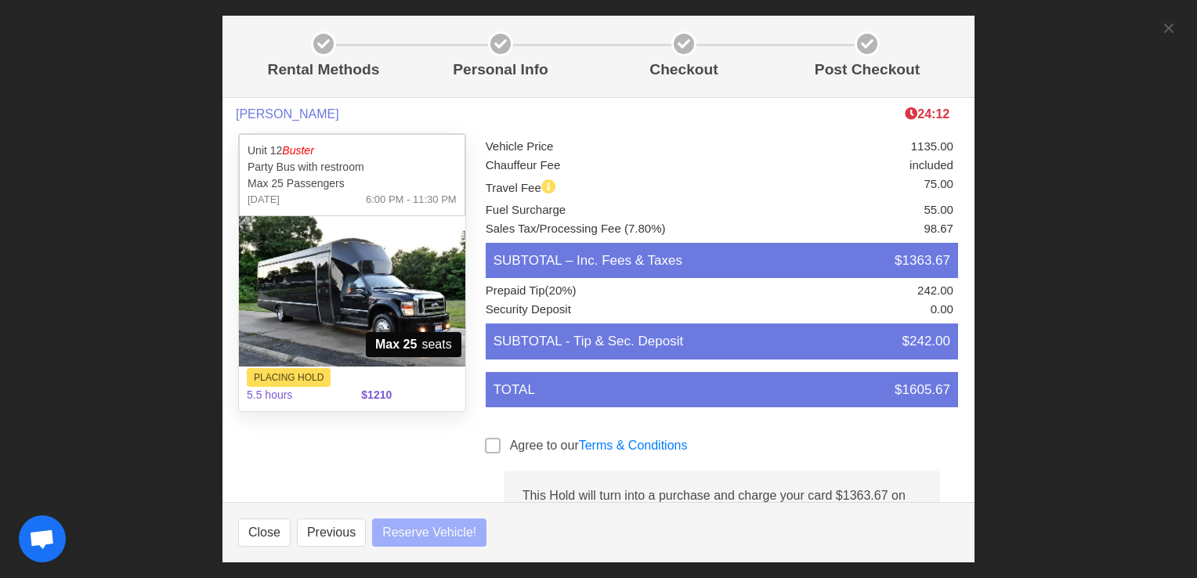
select select
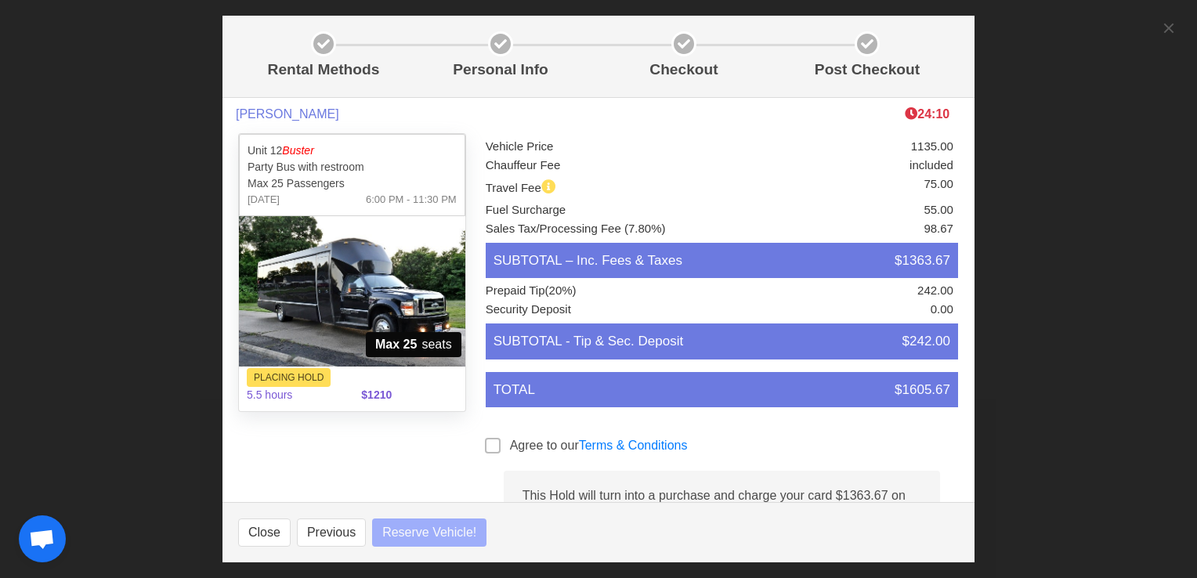
select select
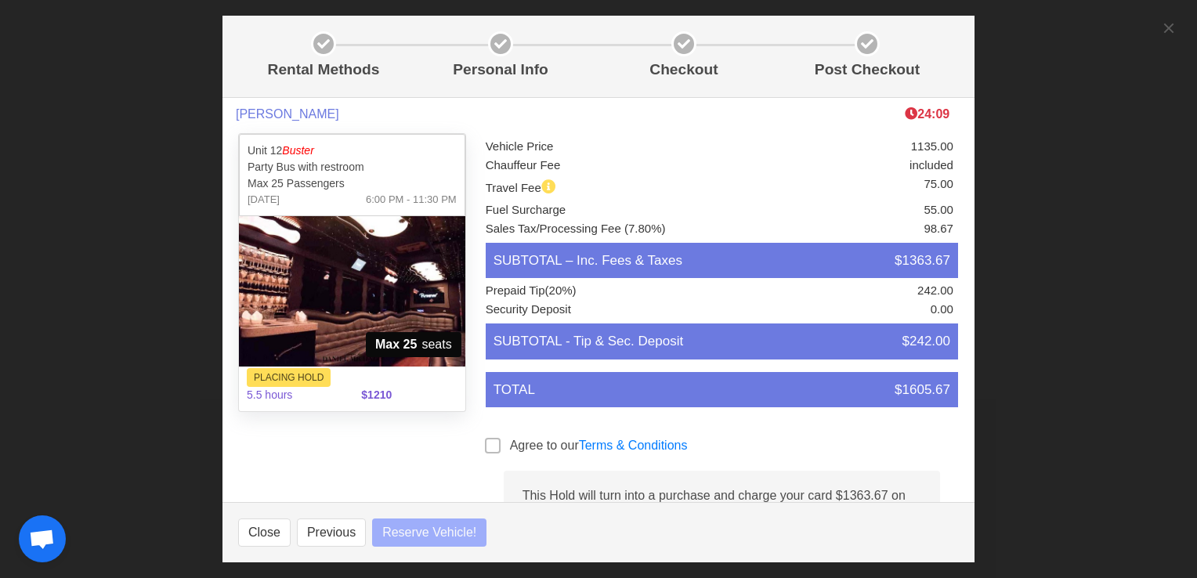
select select
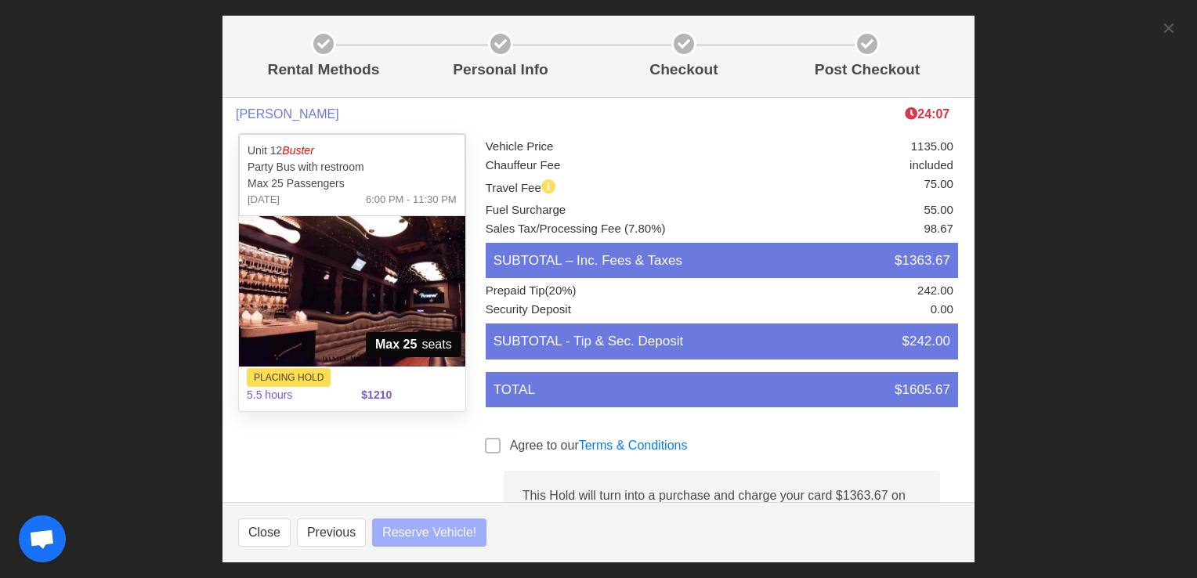
select select
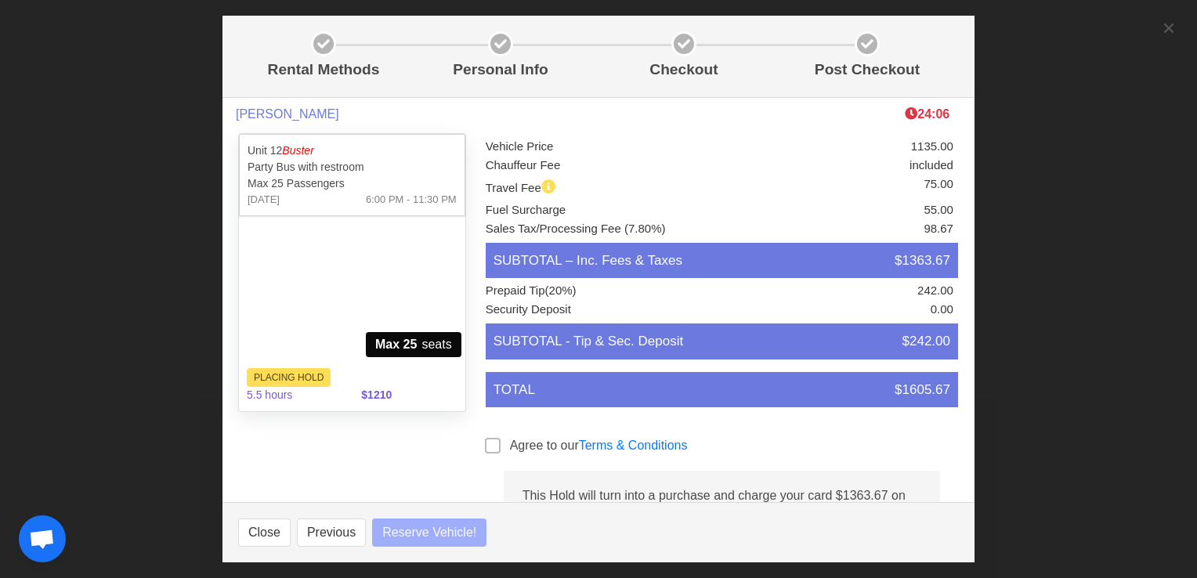
select select
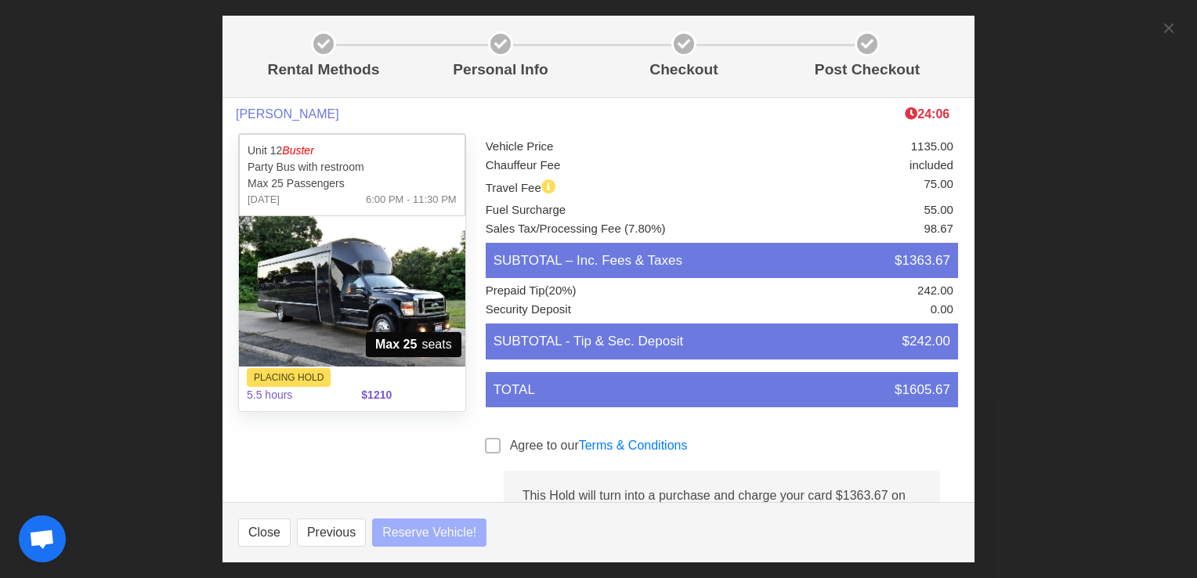
select select
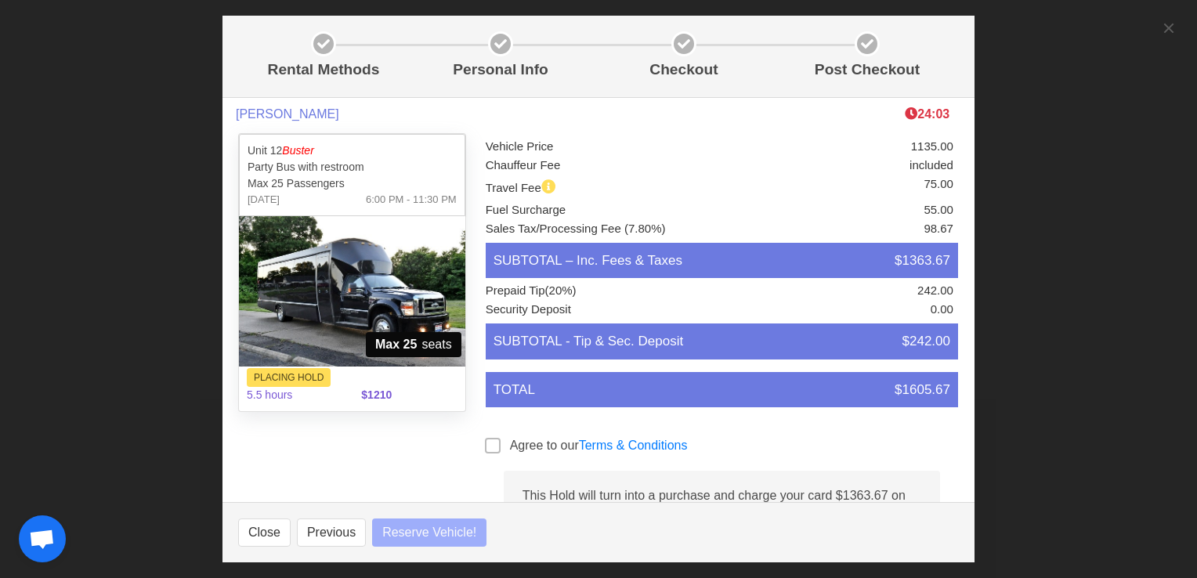
select select
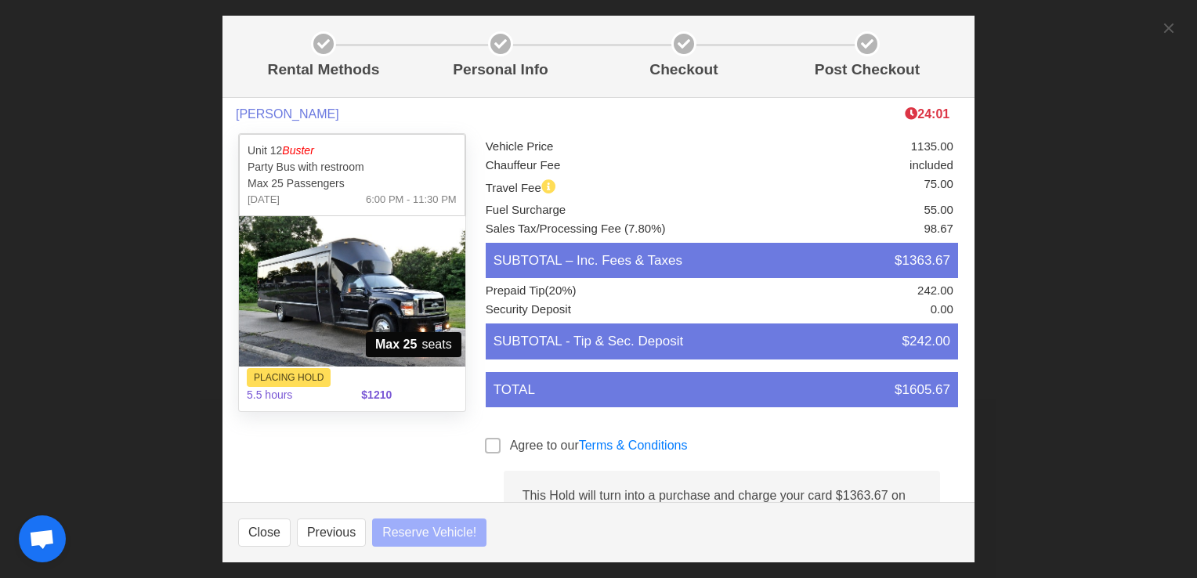
select select
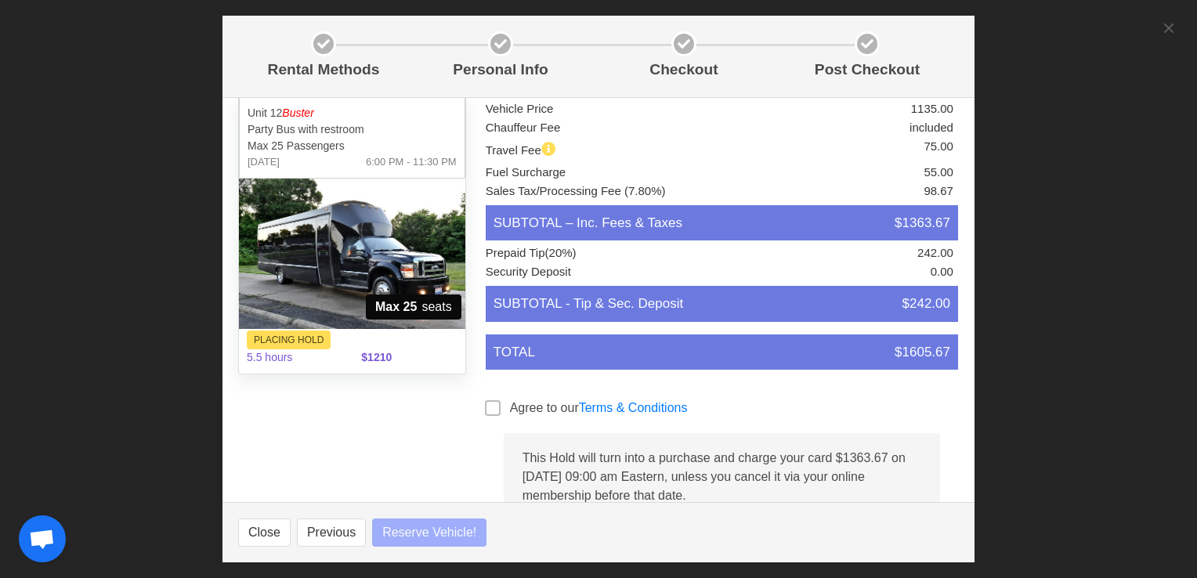
select select
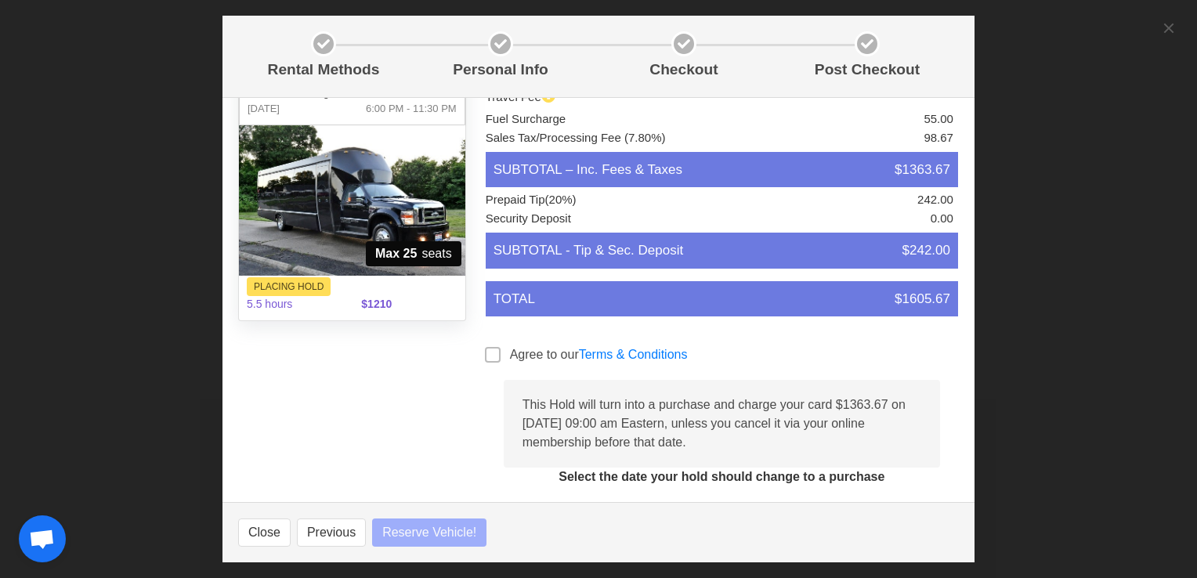
scroll to position [91, 0]
select select
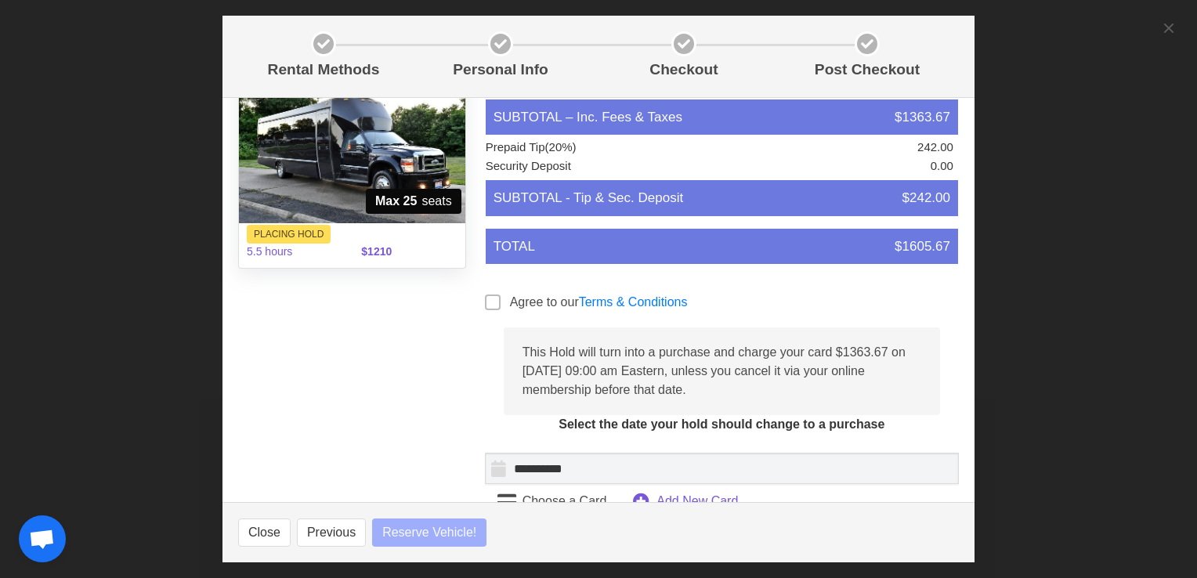
scroll to position [153, 0]
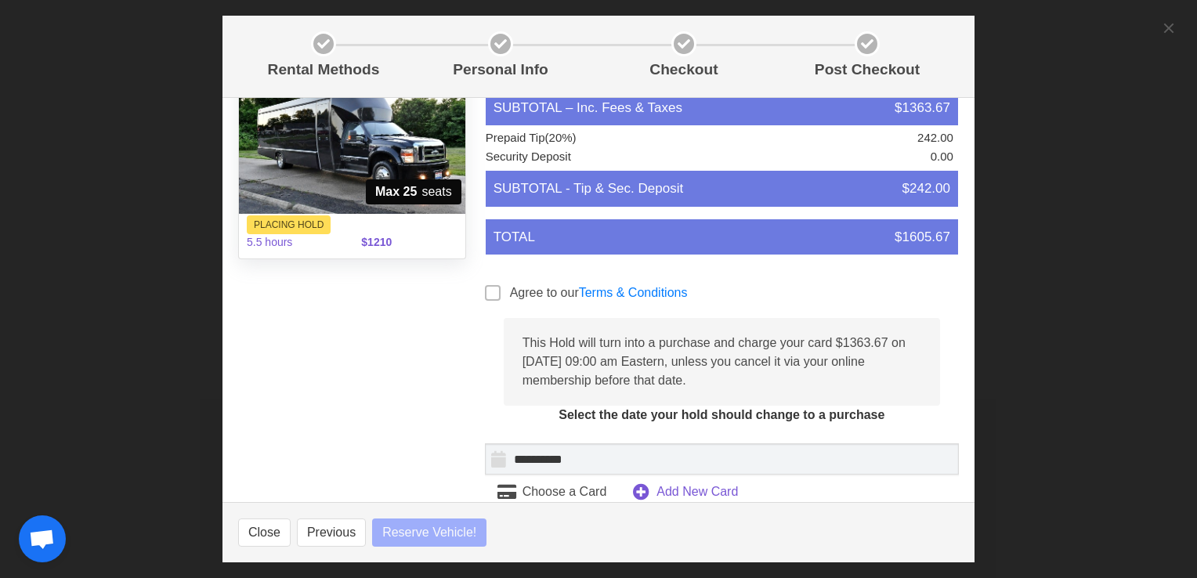
select select
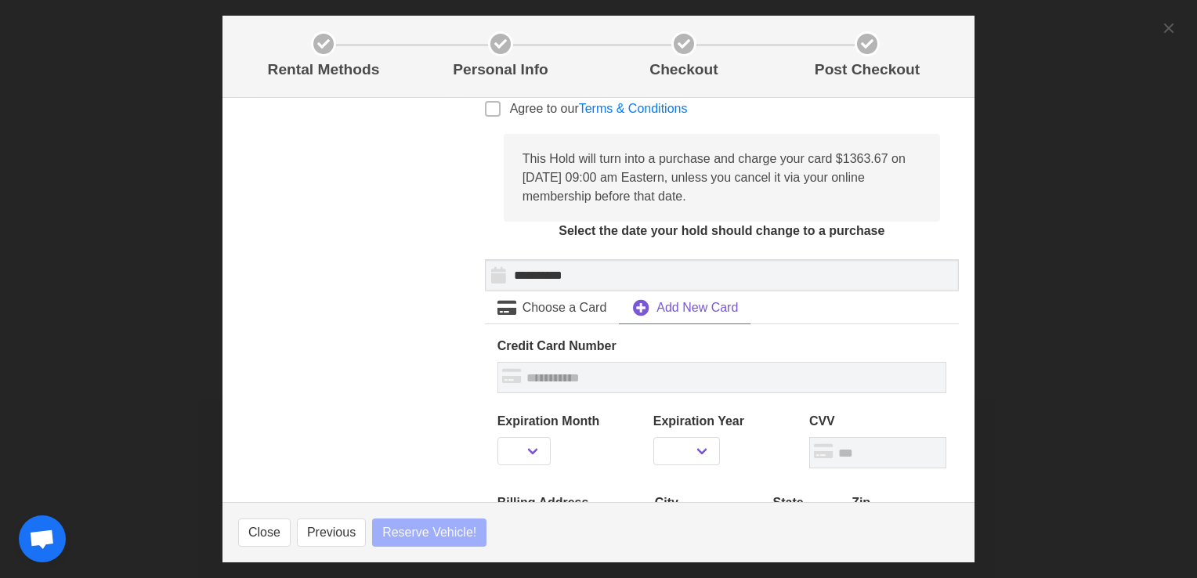
select select
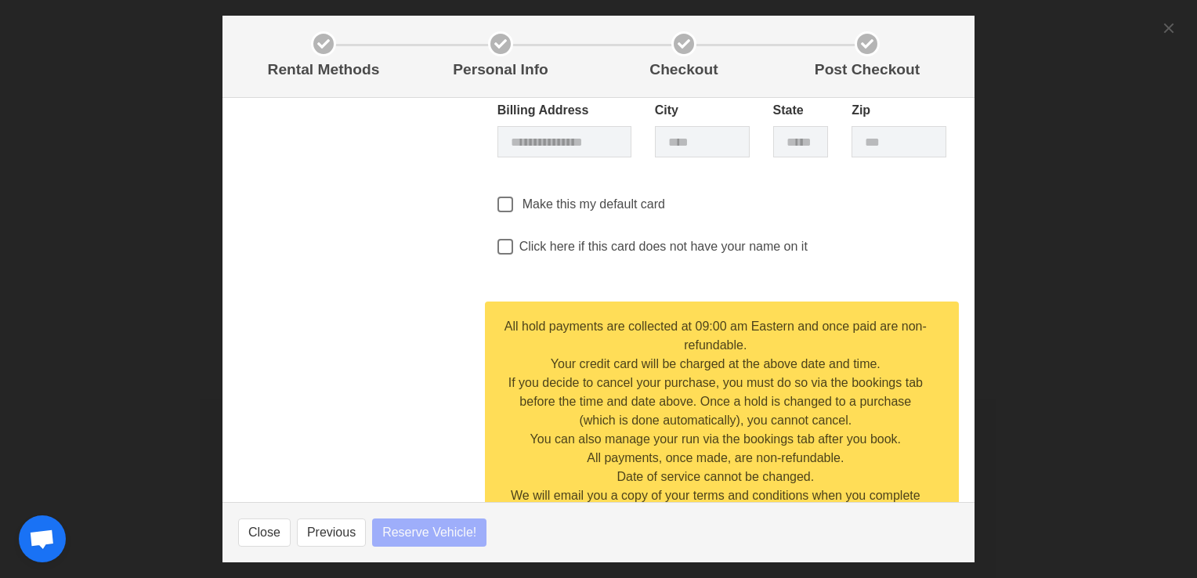
select select
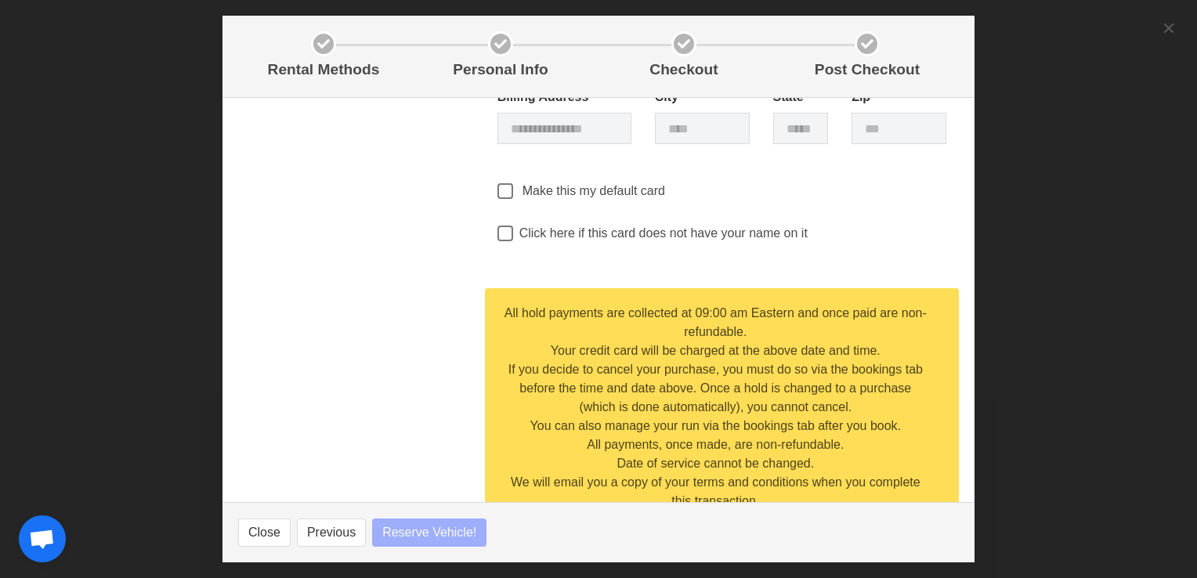
scroll to position [789, 0]
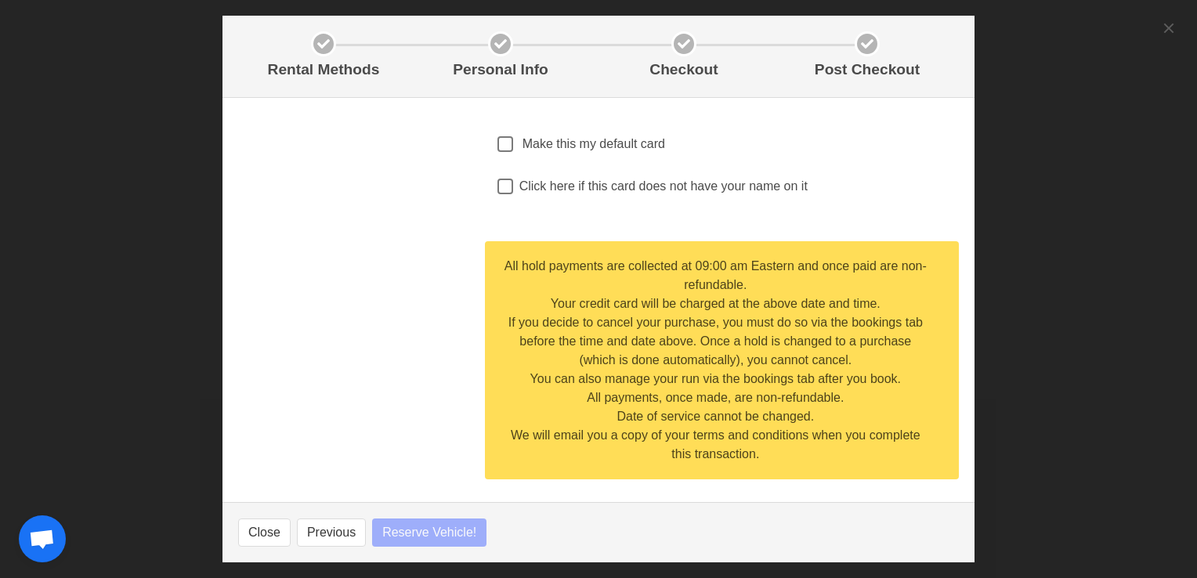
select select
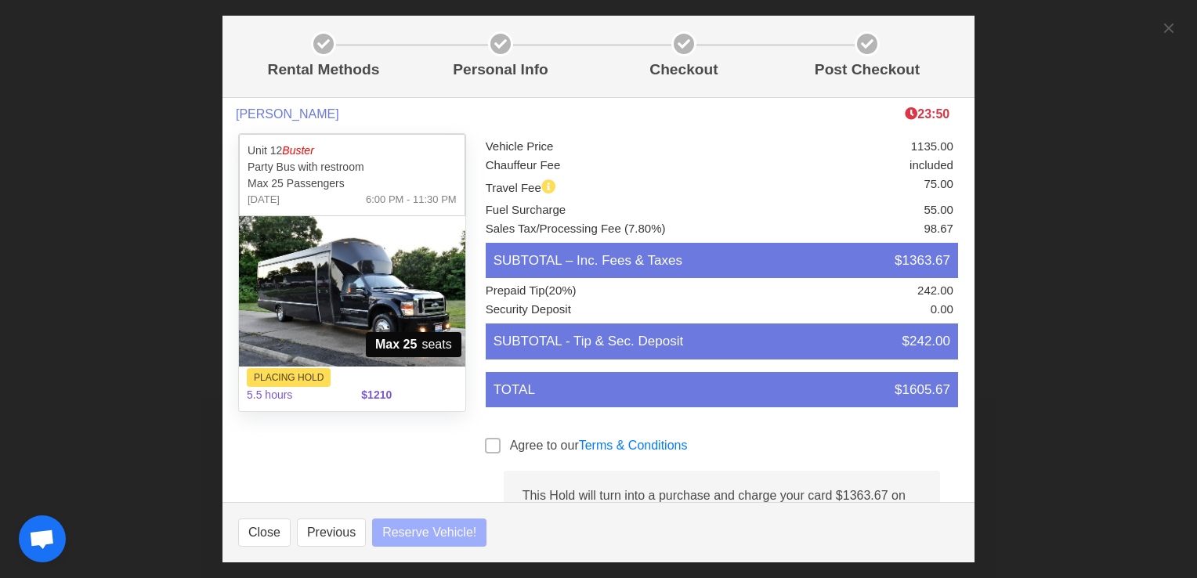
select select
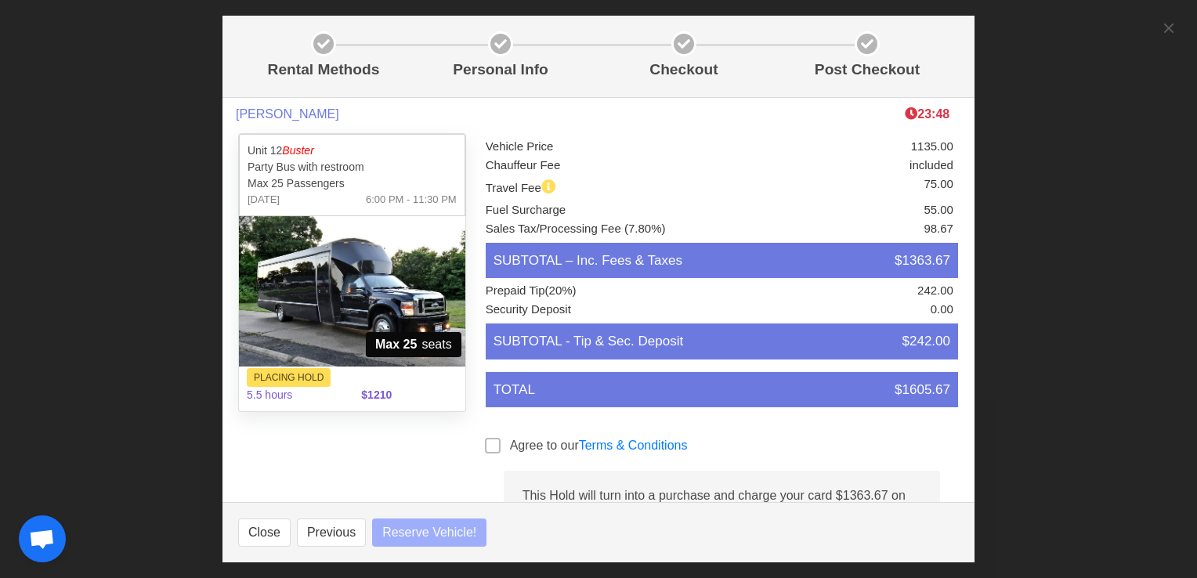
select select
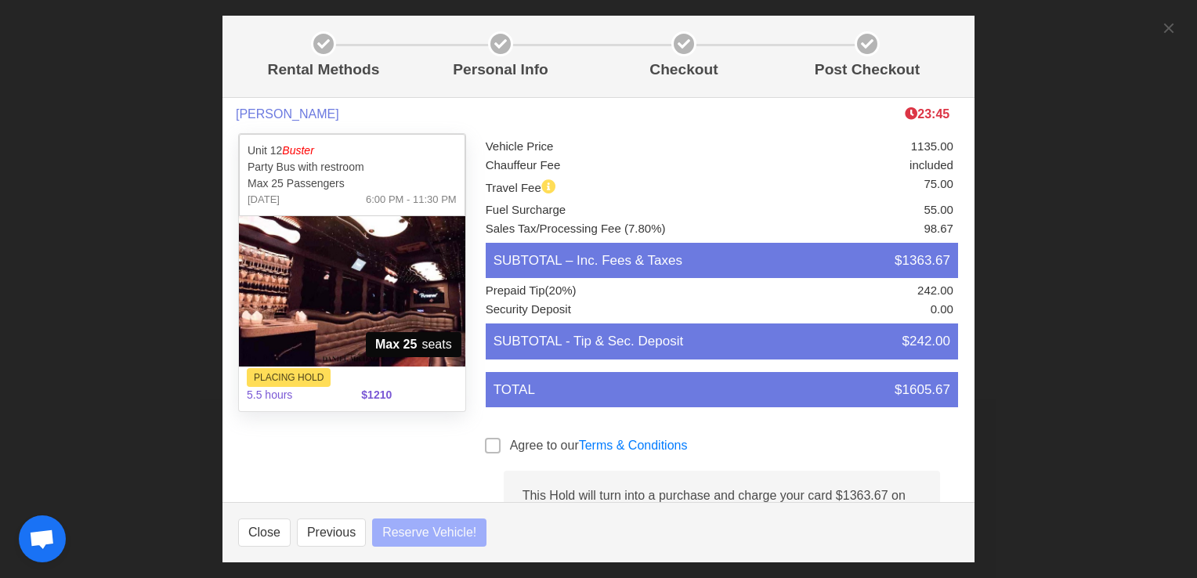
select select
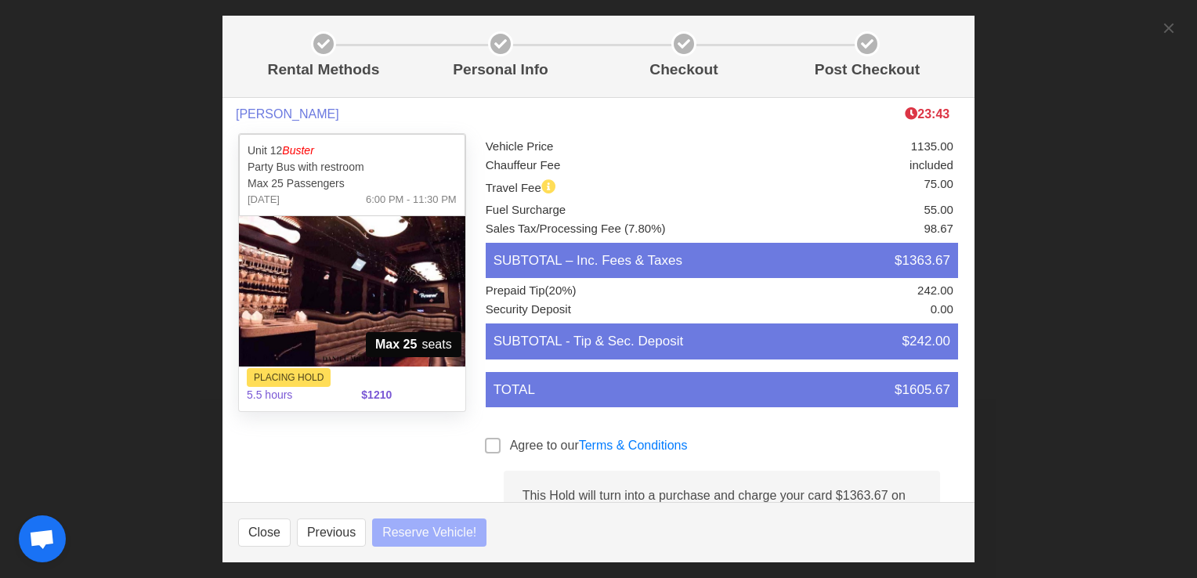
select select
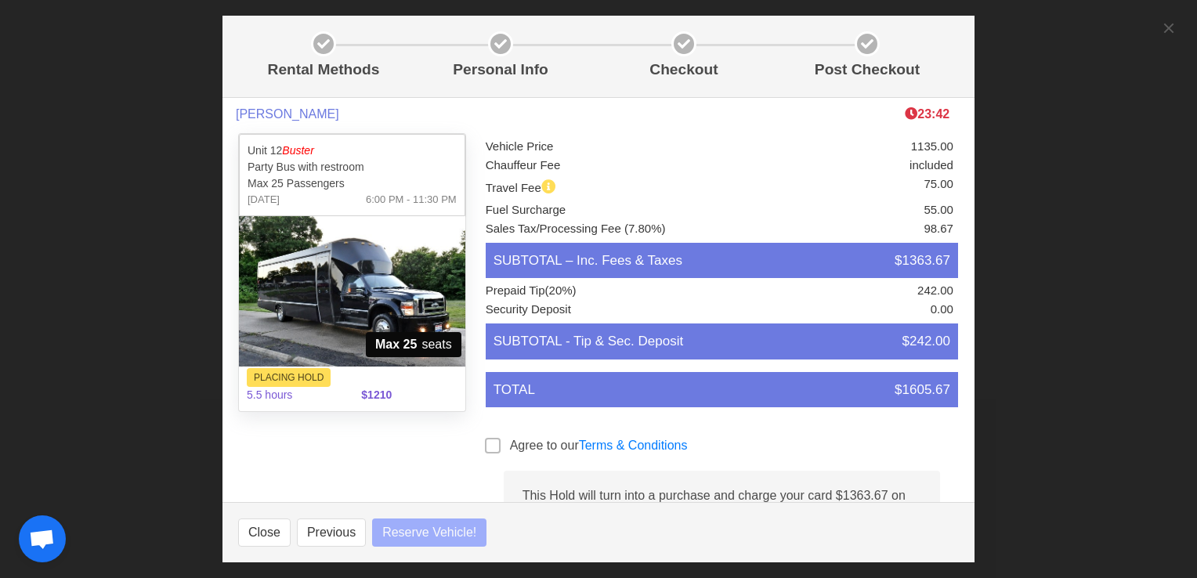
select select
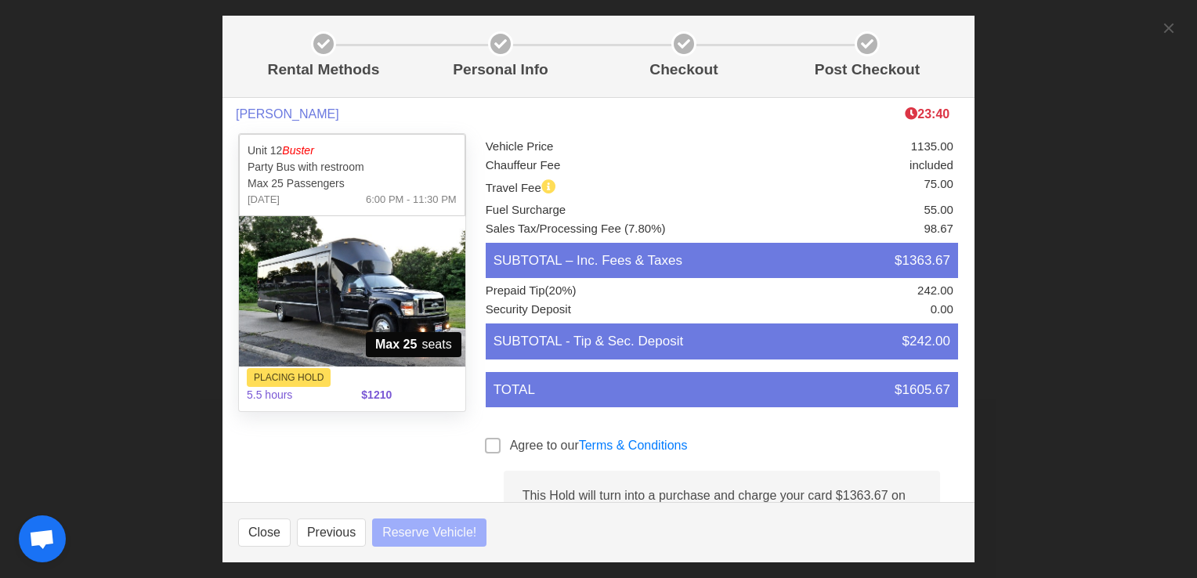
select select
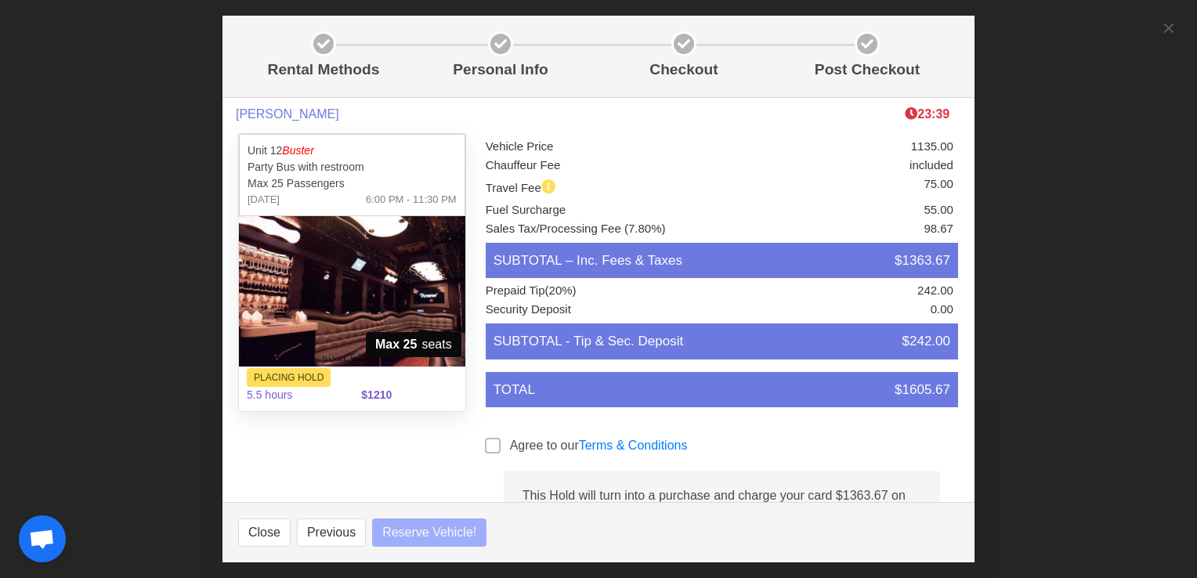
select select
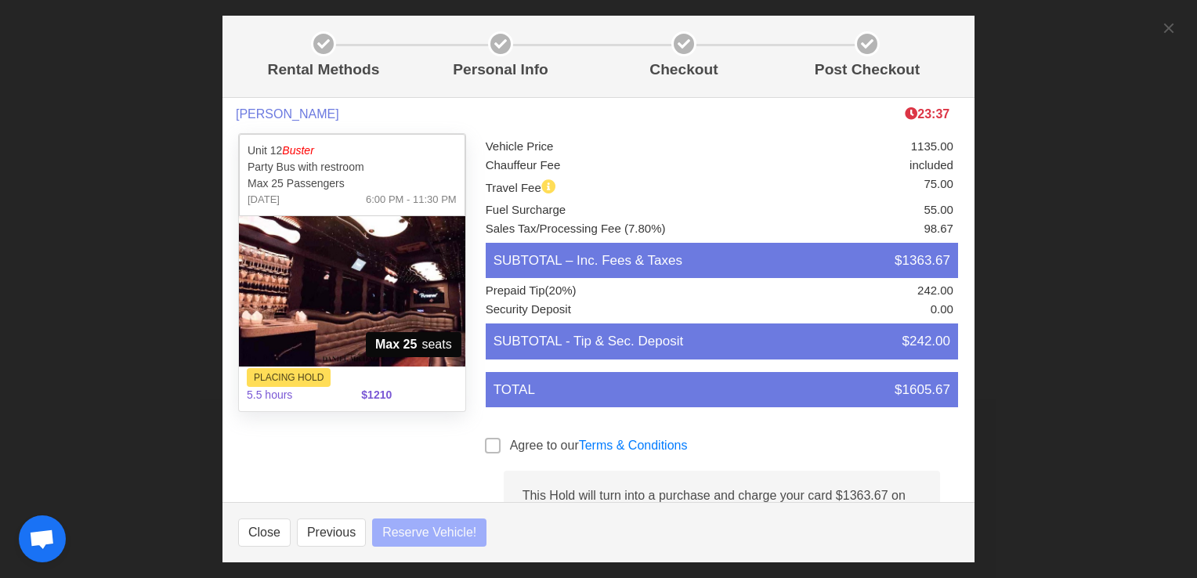
select select
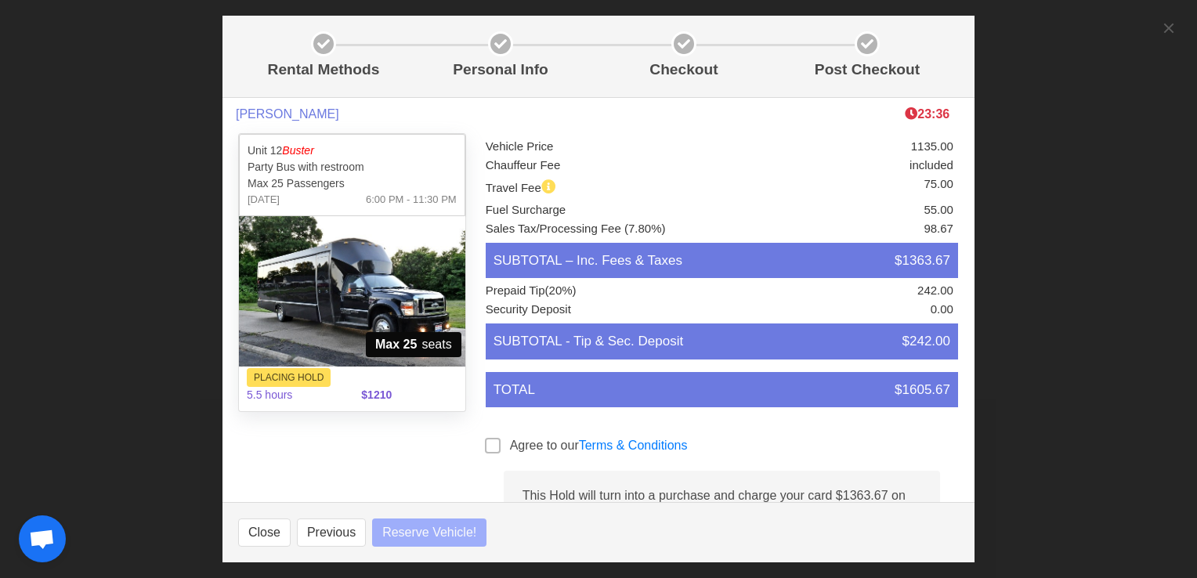
select select
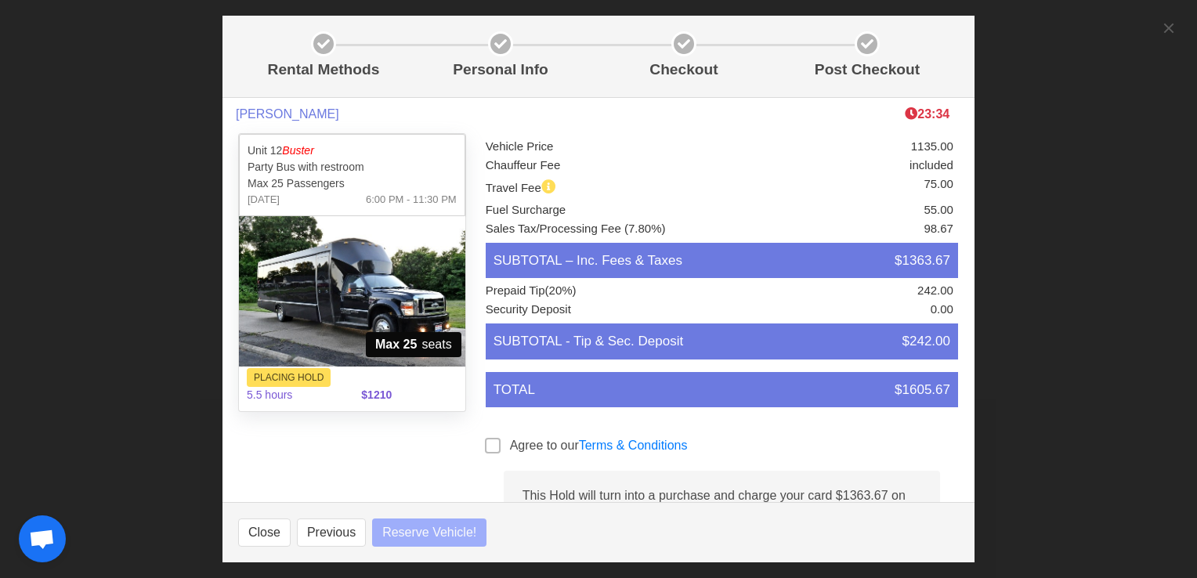
select select
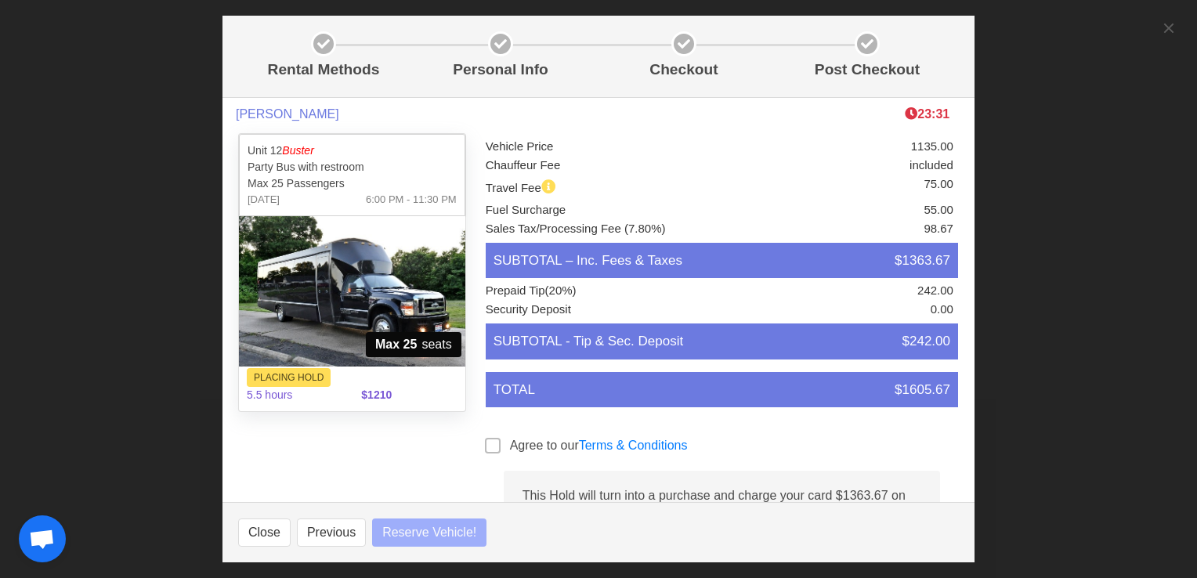
select select
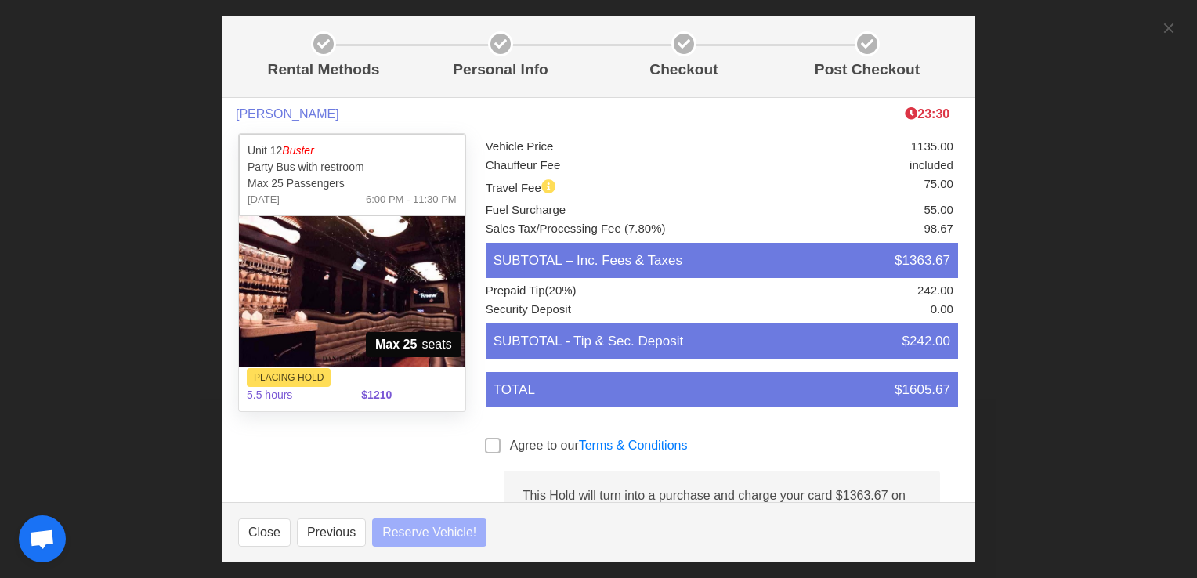
select select
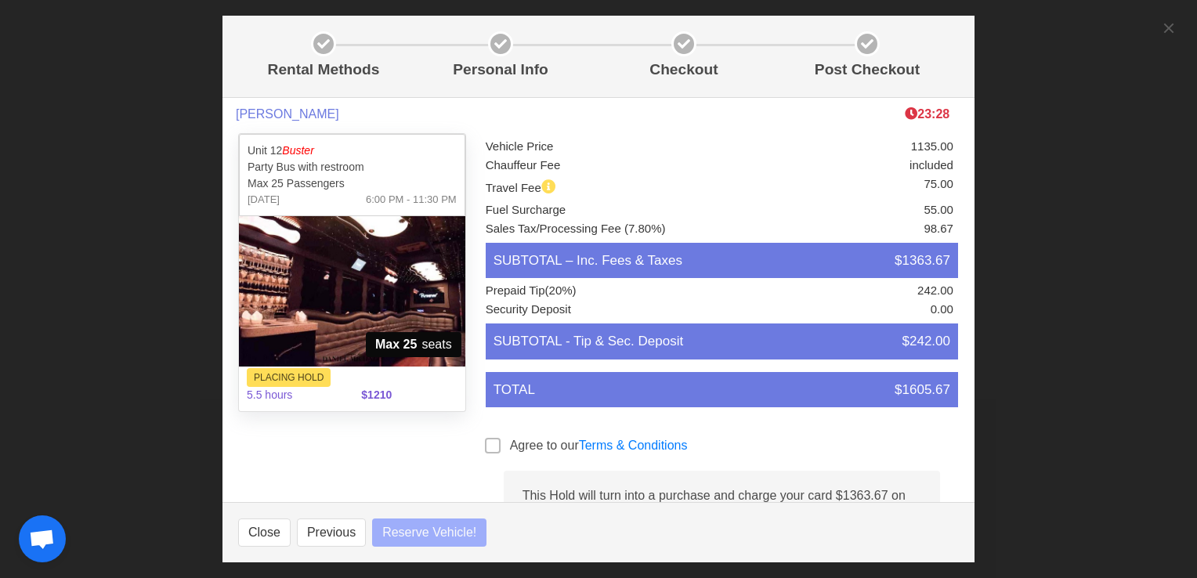
select select
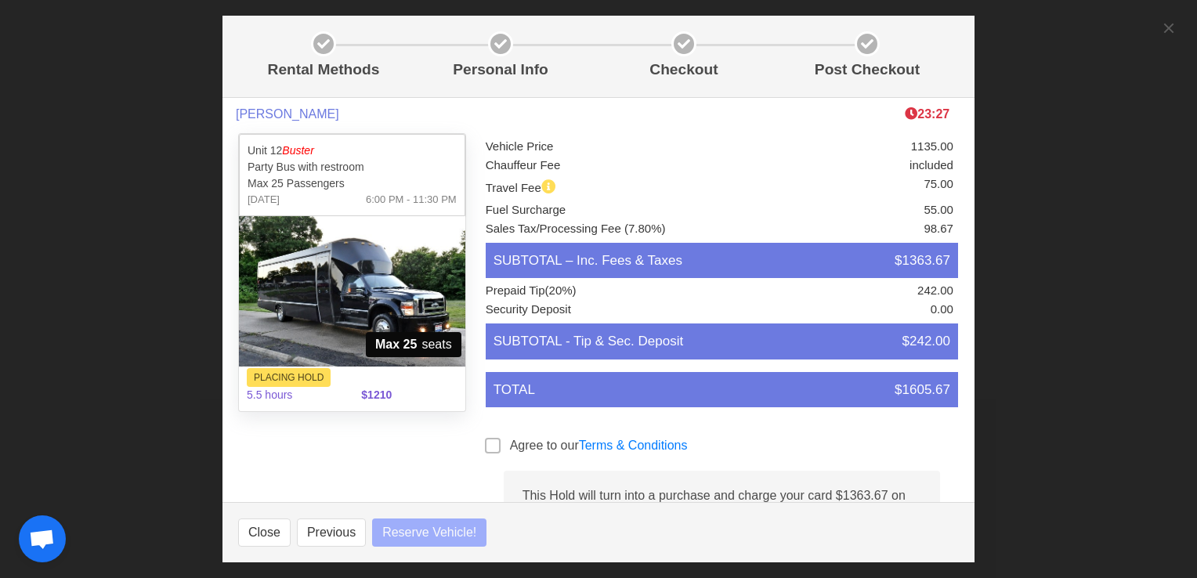
select select
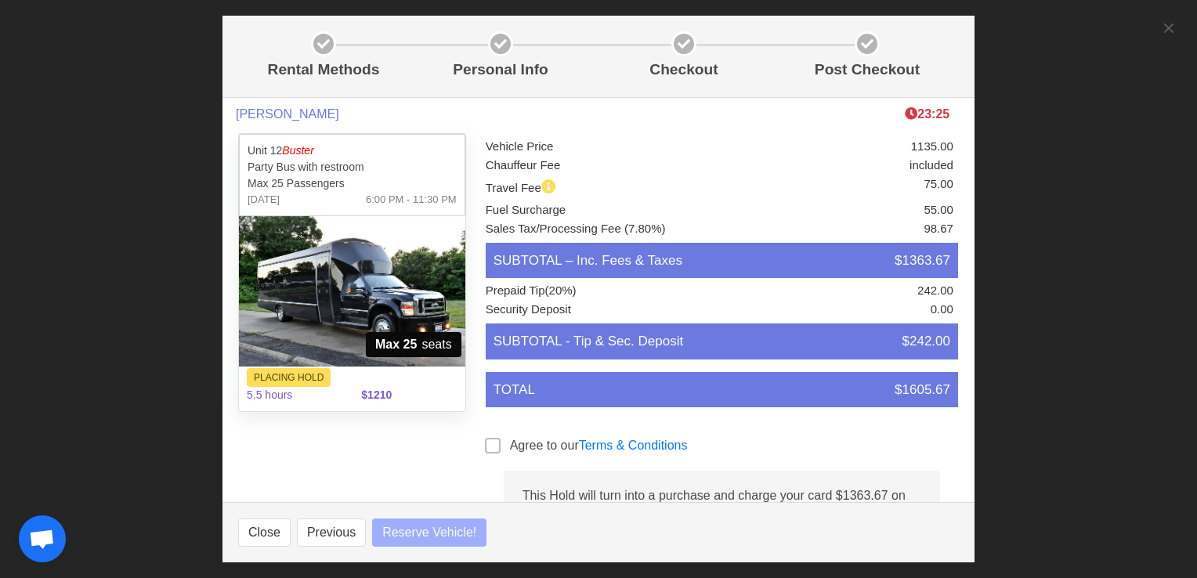
select select
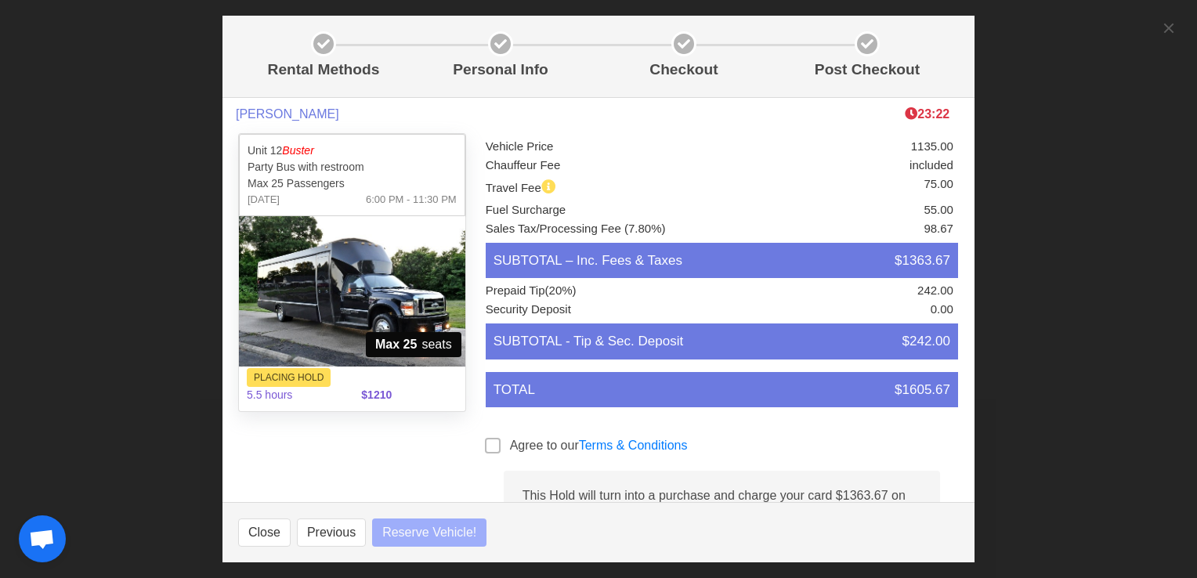
select select
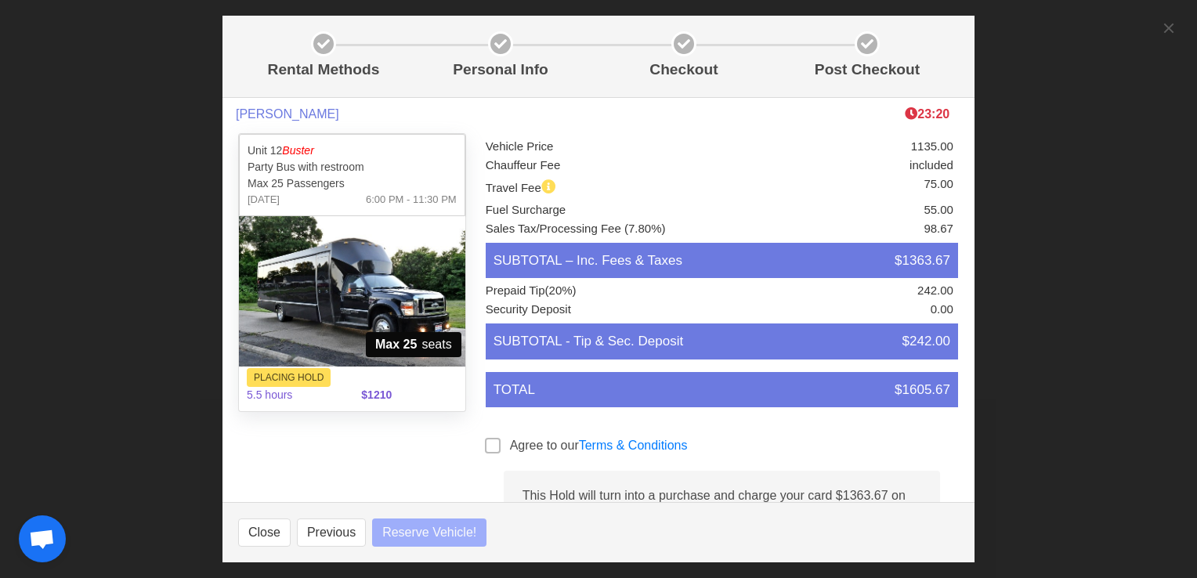
select select
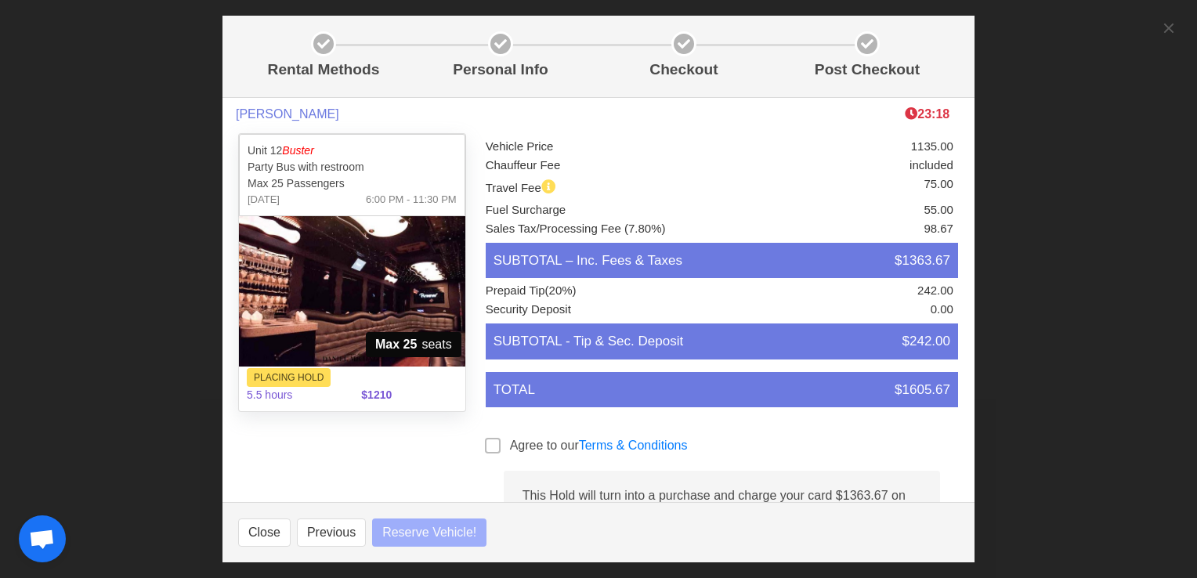
select select
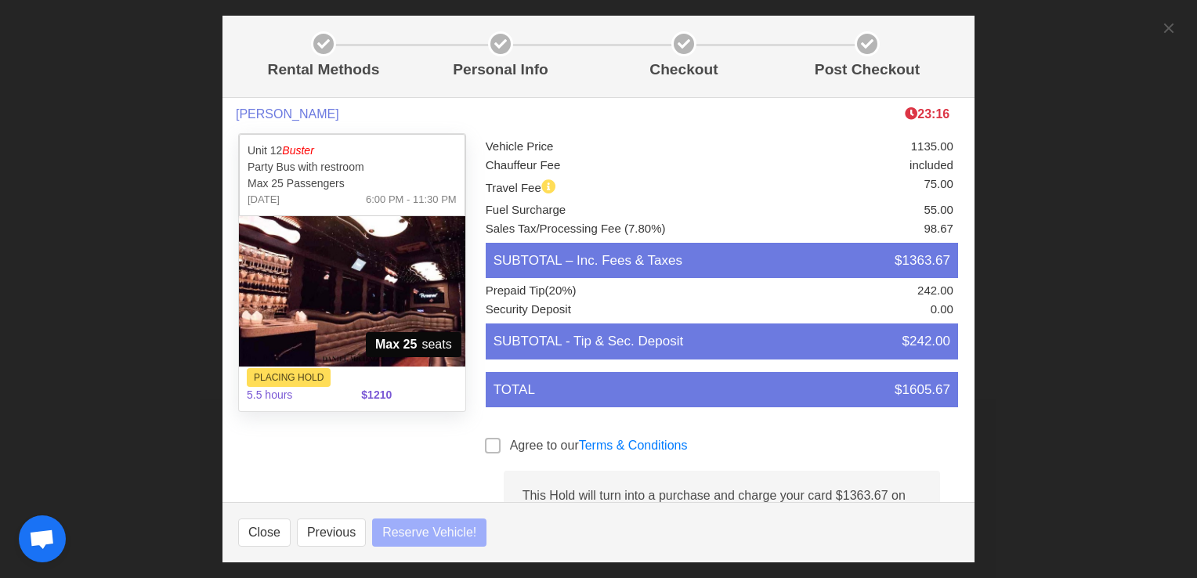
select select
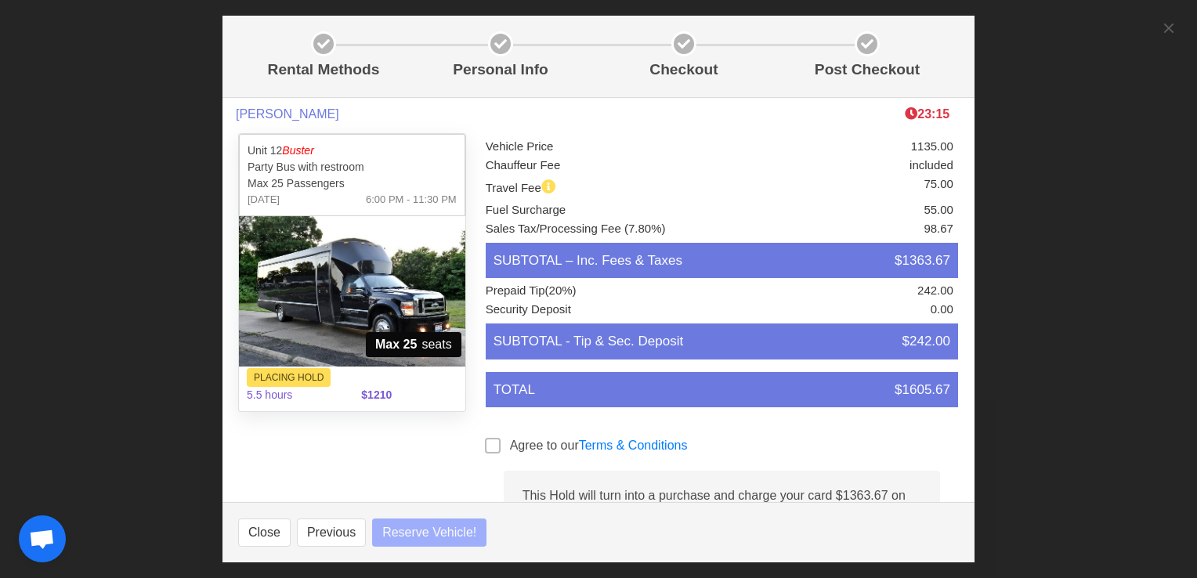
select select
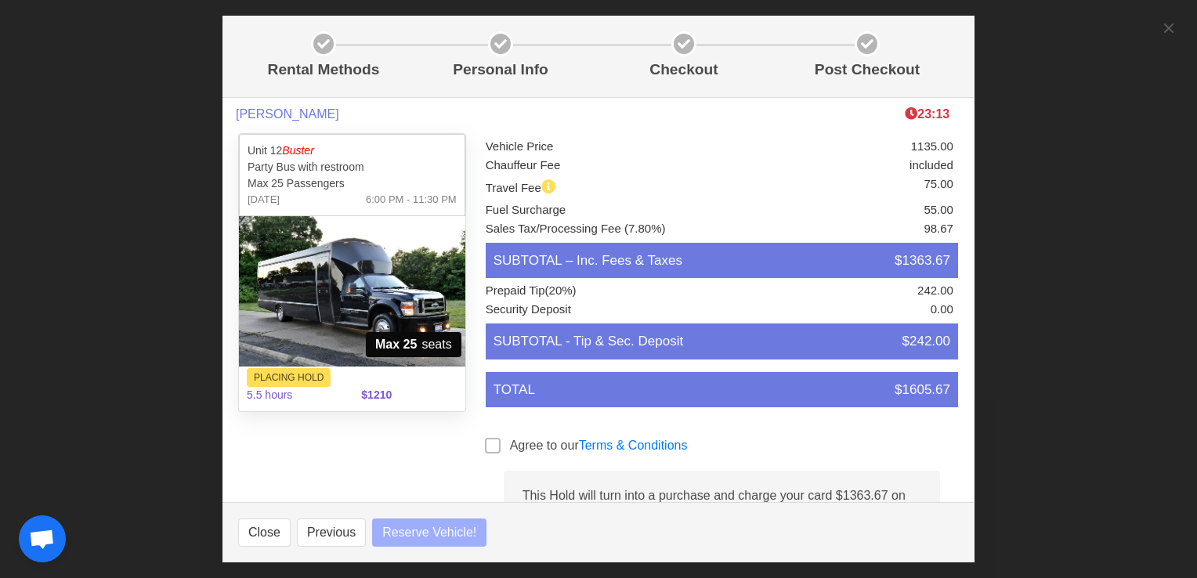
select select
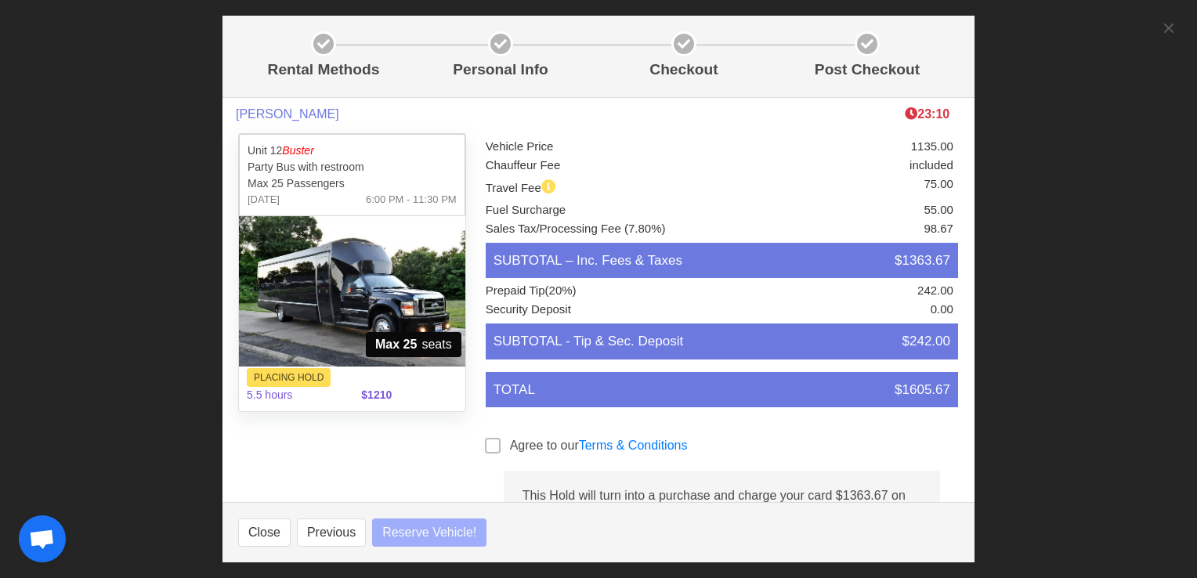
select select
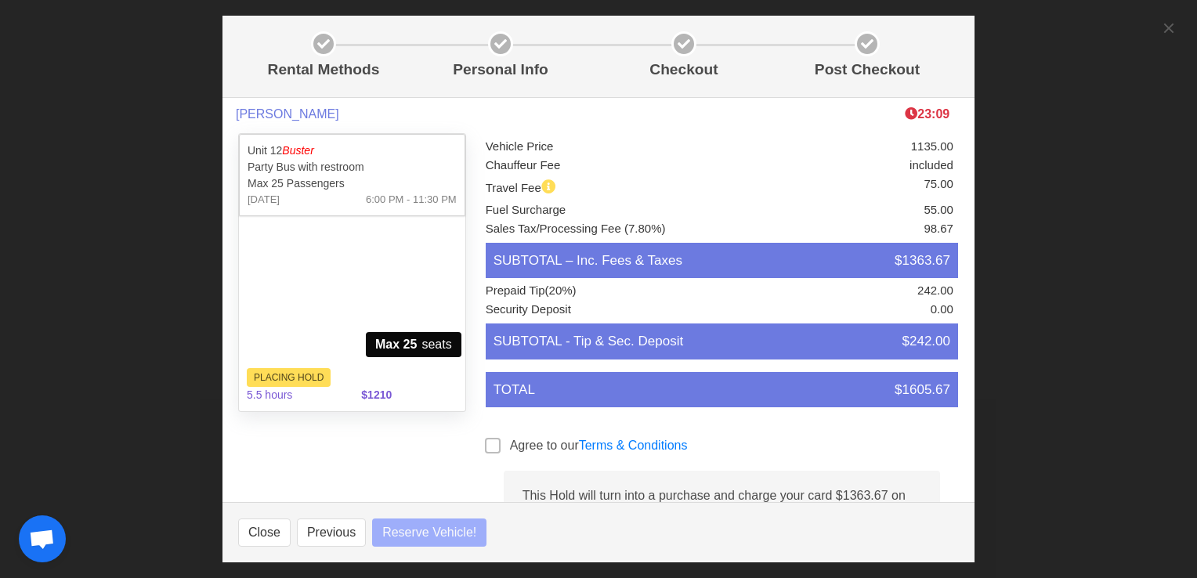
select select
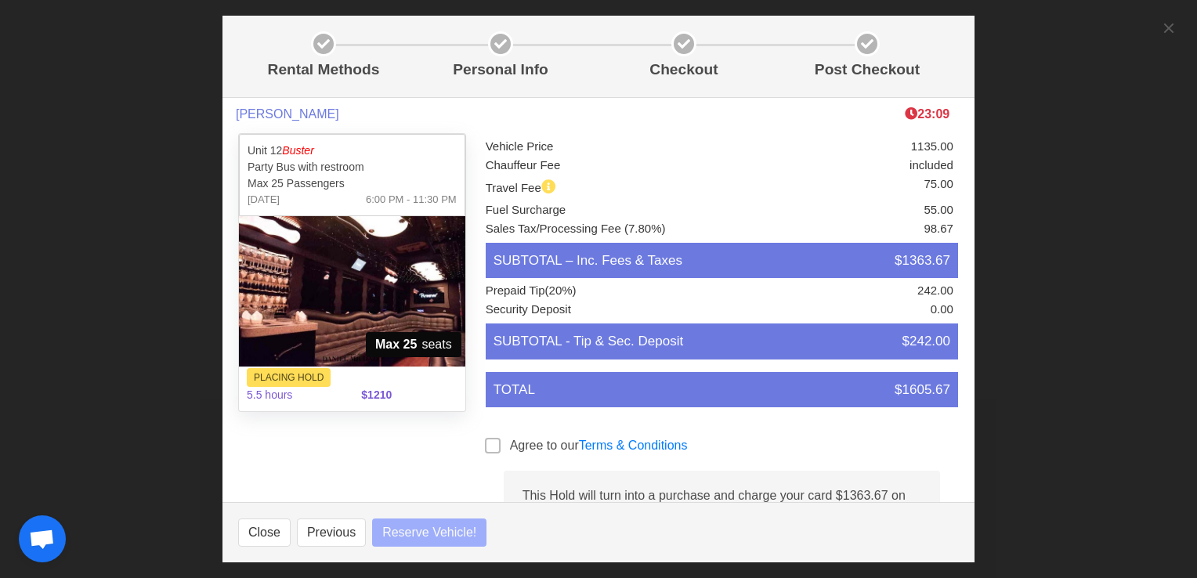
select select
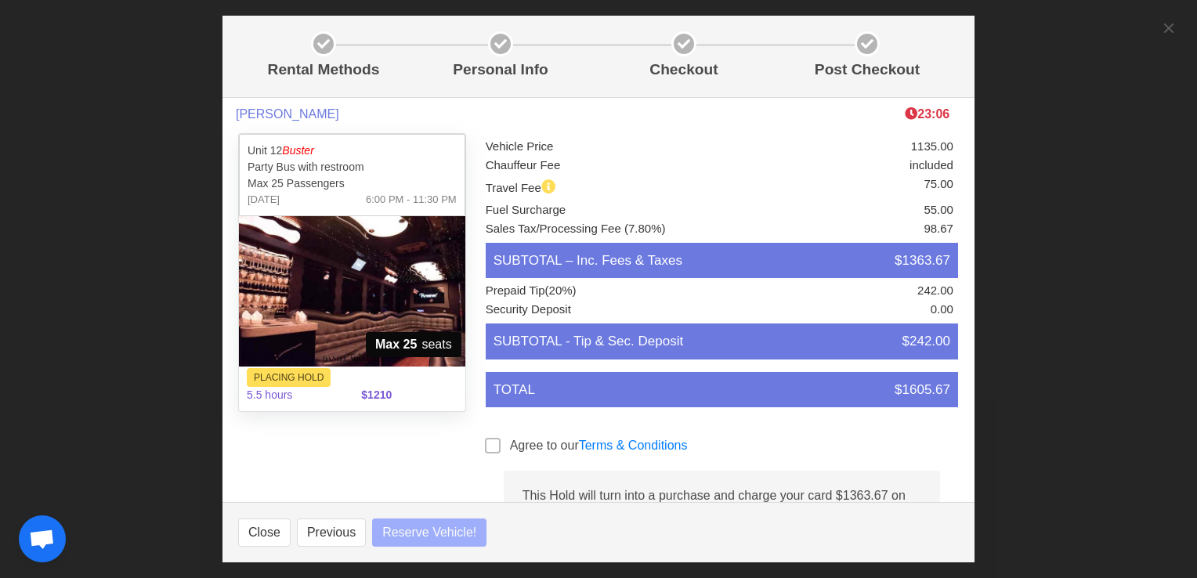
select select
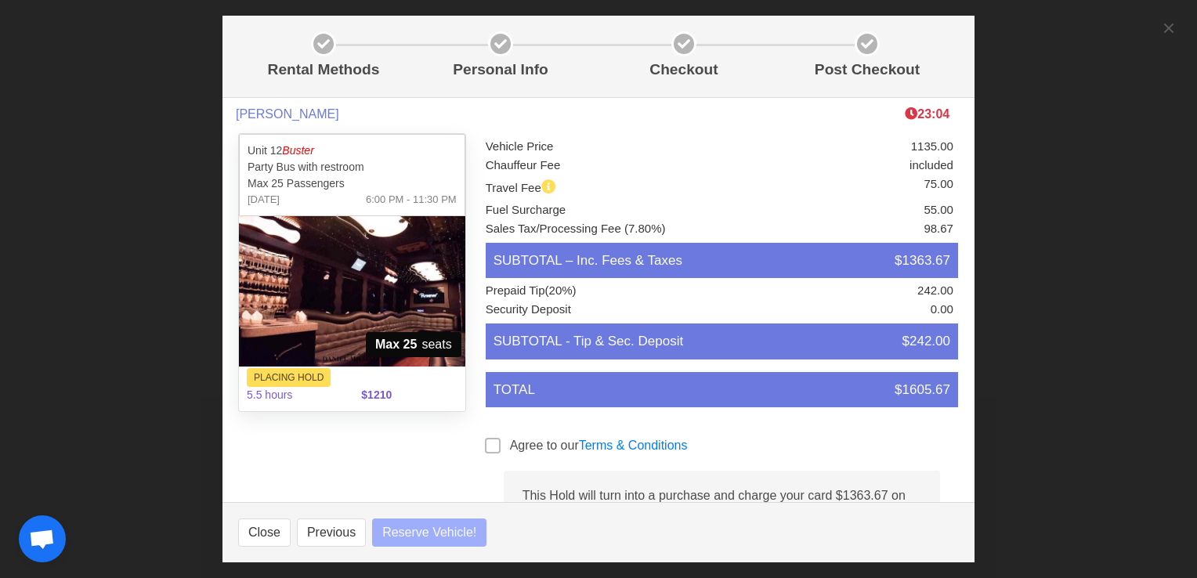
select select
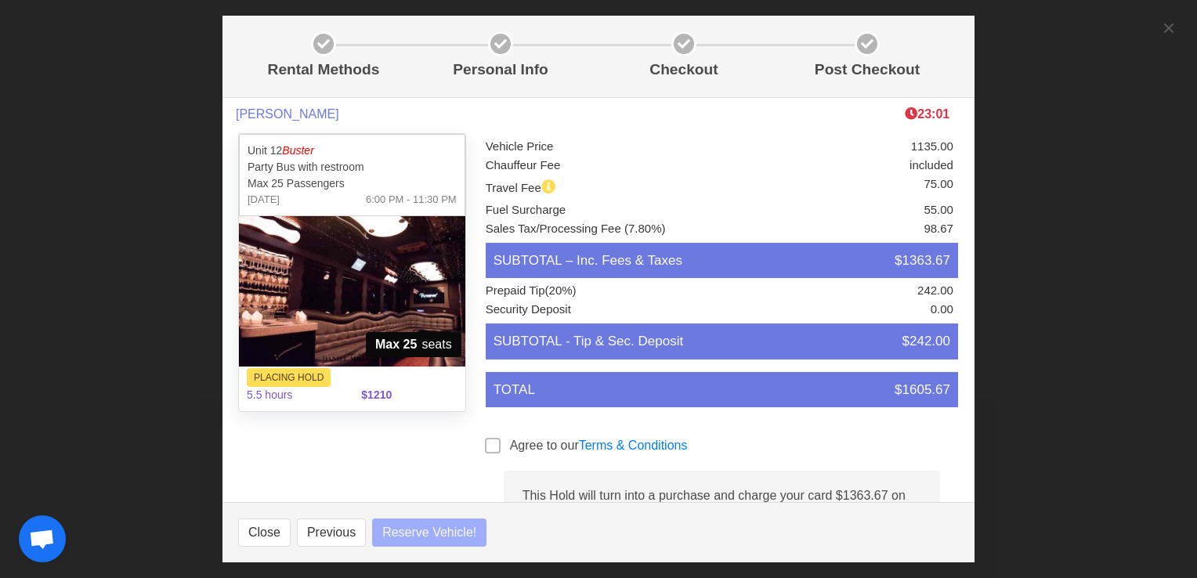
select select
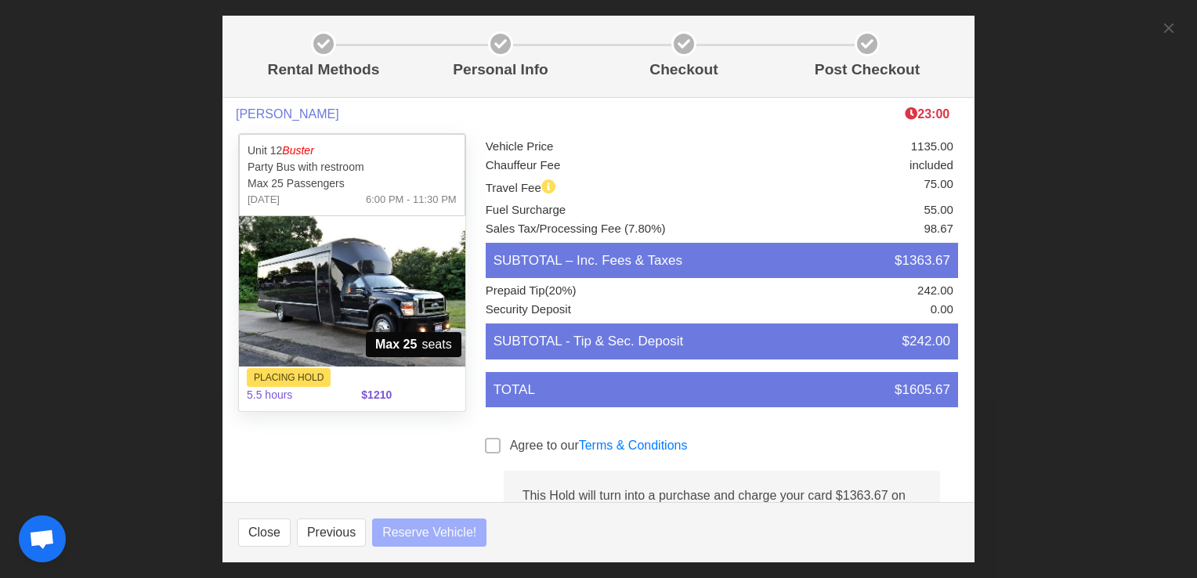
select select
